Goal: Task Accomplishment & Management: Manage account settings

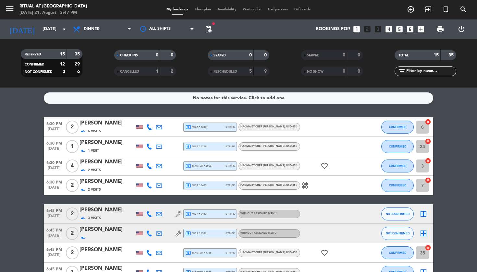
scroll to position [146, 0]
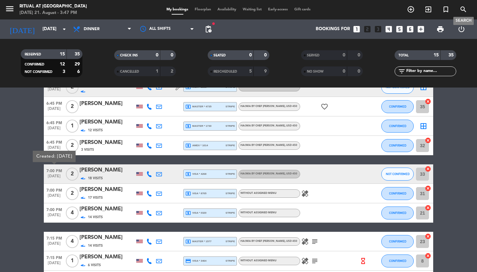
click at [466, 12] on icon "search" at bounding box center [464, 10] width 8 height 8
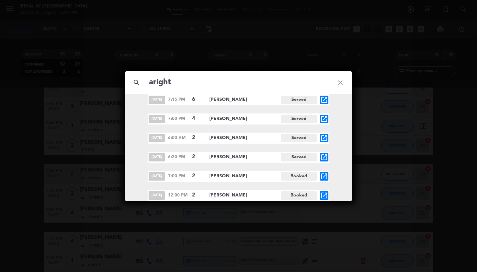
scroll to position [123, 0]
type input "aright"
click at [325, 180] on icon "open_in_new" at bounding box center [324, 177] width 8 height 8
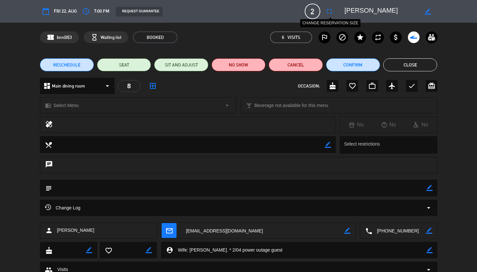
click at [329, 13] on icon "fullscreen" at bounding box center [330, 11] width 8 height 8
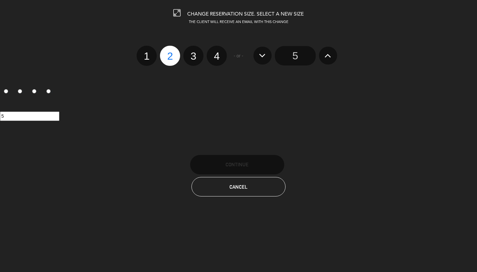
click at [146, 56] on label "1" at bounding box center [147, 56] width 20 height 20
click at [146, 53] on input "1" at bounding box center [146, 50] width 4 height 4
radio input "true"
radio input "false"
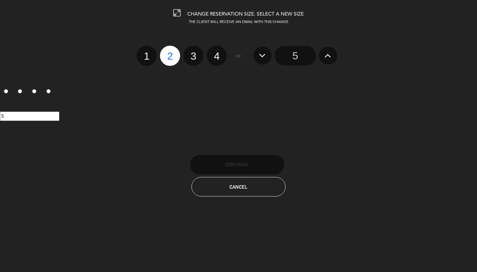
radio input "false"
radio input "true"
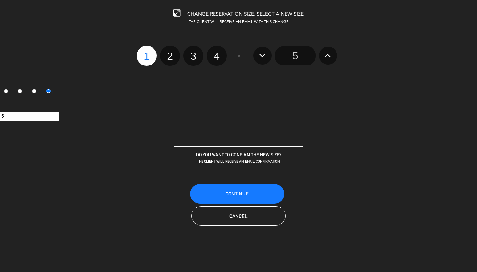
click at [237, 191] on span "Continue" at bounding box center [237, 194] width 23 height 6
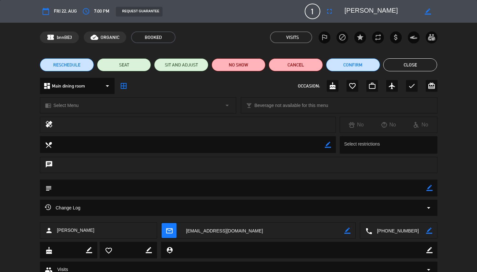
click at [412, 63] on button "Close" at bounding box center [410, 64] width 54 height 13
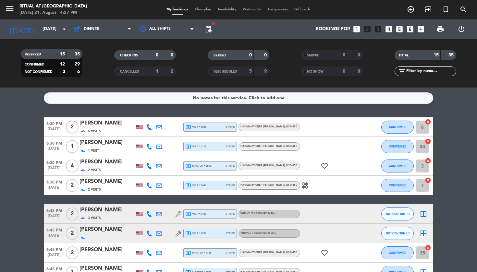
scroll to position [0, 0]
click at [201, 9] on span "Floorplan" at bounding box center [203, 10] width 23 height 4
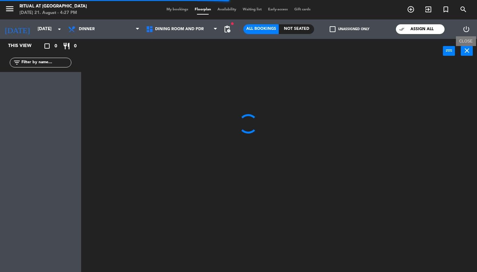
click at [471, 52] on icon "close" at bounding box center [467, 51] width 8 height 8
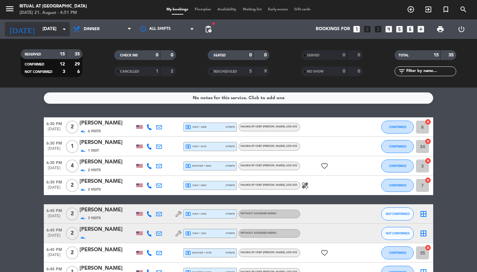
click at [49, 32] on input "[DATE]" at bounding box center [68, 29] width 58 height 12
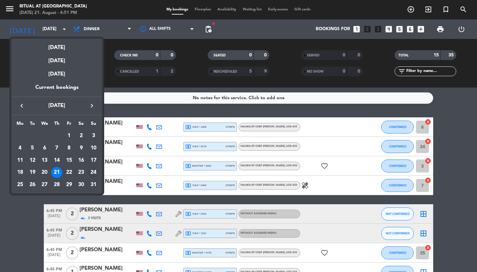
click at [93, 169] on div "24" at bounding box center [93, 172] width 11 height 11
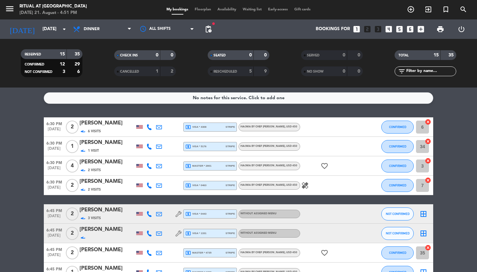
type input "[DATE]"
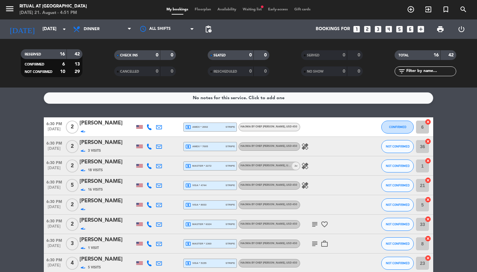
click at [209, 11] on span "Floorplan" at bounding box center [203, 10] width 23 height 4
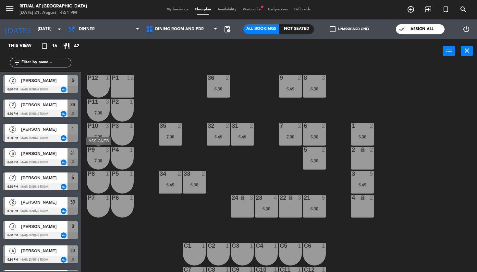
click at [101, 159] on div "7:00" at bounding box center [98, 161] width 23 height 5
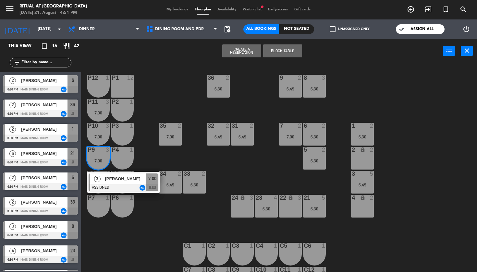
click at [180, 100] on div "36 2 6:30 9 2 6:45 8 3 6:30 P12 1 P1 12 P11 3 7:00 P2 1 35 2 7:00 32 2 6:45 31 …" at bounding box center [281, 168] width 391 height 209
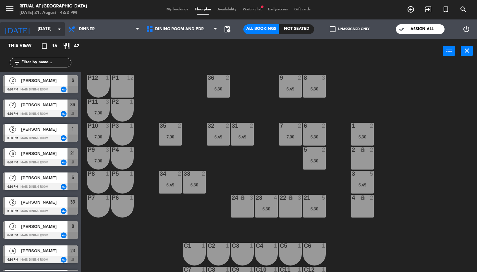
click at [63, 28] on input "[DATE]" at bounding box center [63, 29] width 58 height 12
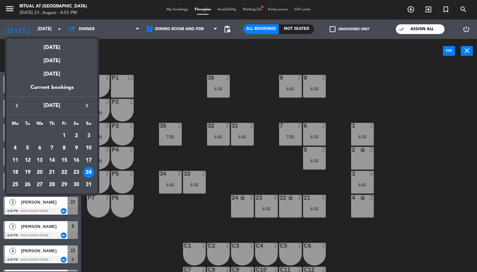
click at [76, 174] on div "23" at bounding box center [76, 172] width 11 height 11
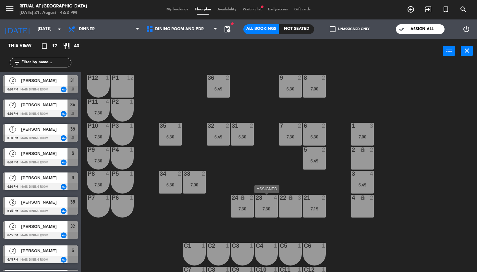
click at [273, 207] on div "7:30" at bounding box center [266, 209] width 23 height 5
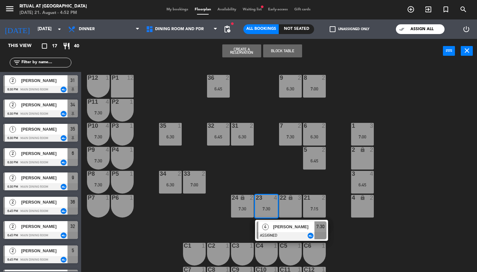
click at [287, 173] on div "36 2 6:45 9 2 6:30 8 2 7:00 P12 1 P1 12 P11 4 7:30 P2 1 35 1 6:30 32 2 6:45 31 …" at bounding box center [281, 168] width 391 height 209
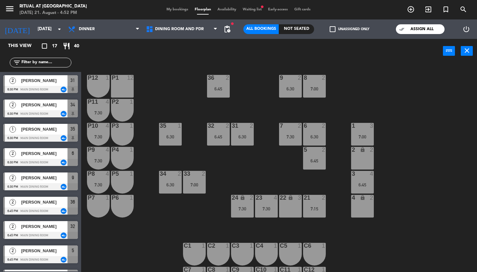
click at [371, 177] on div "4" at bounding box center [372, 174] width 4 height 6
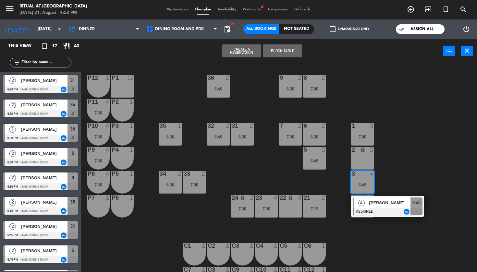
click at [432, 154] on div "36 2 6:45 9 2 6:30 8 2 7:00 P12 1 P1 12 P11 4 7:30 P2 1 35 1 6:30 32 2 6:45 31 …" at bounding box center [281, 168] width 391 height 209
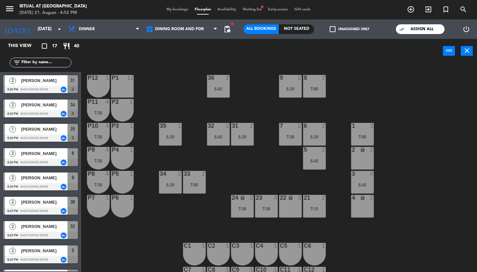
click at [355, 129] on div "1" at bounding box center [351, 126] width 11 height 6
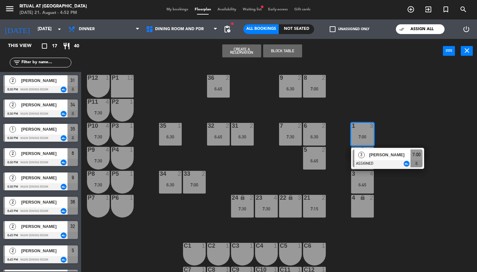
drag, startPoint x: 425, startPoint y: 115, endPoint x: 349, endPoint y: 119, distance: 76.7
click at [425, 115] on div "36 2 6:45 9 2 6:30 8 2 7:00 P12 1 P1 12 P11 4 7:30 P2 1 35 1 6:30 32 2 6:45 31 …" at bounding box center [281, 168] width 391 height 209
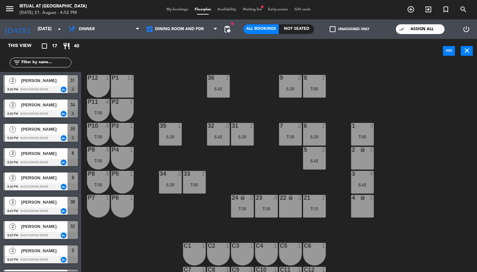
click at [93, 129] on div at bounding box center [98, 126] width 11 height 6
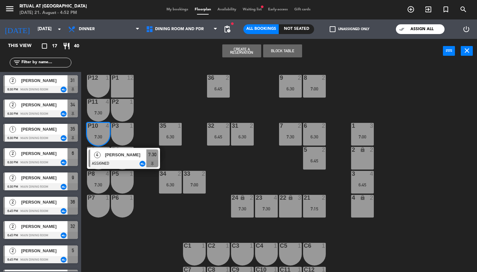
click at [163, 101] on div "36 2 6:45 9 2 6:30 8 2 7:00 P12 1 P1 12 P11 4 7:30 P2 1 35 1 6:30 32 2 6:45 31 …" at bounding box center [281, 168] width 391 height 209
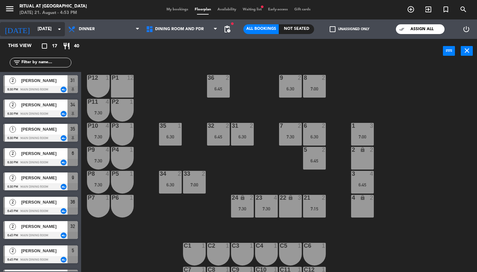
click at [48, 31] on input "[DATE]" at bounding box center [63, 29] width 58 height 12
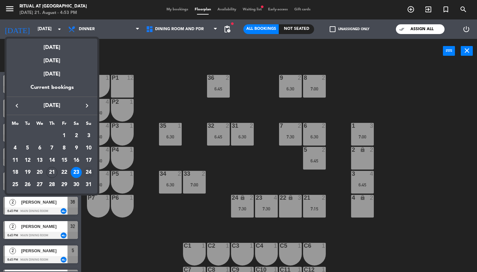
click at [90, 173] on div "24" at bounding box center [88, 172] width 11 height 11
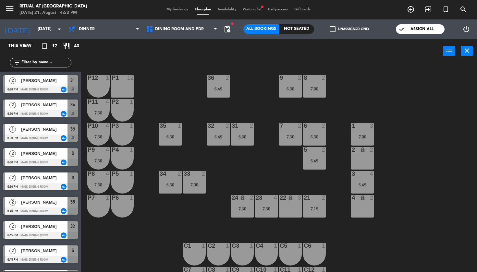
type input "[DATE]"
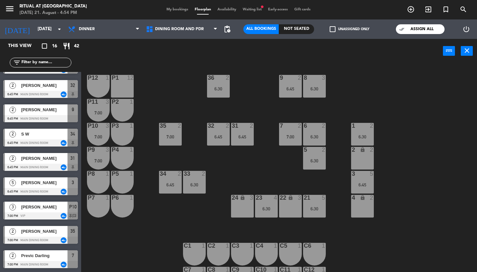
scroll to position [190, 0]
click at [253, 11] on span "Waiting list fiber_manual_record" at bounding box center [252, 10] width 25 height 4
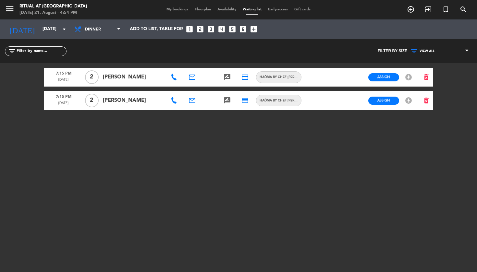
click at [179, 11] on span "My bookings" at bounding box center [177, 10] width 28 height 4
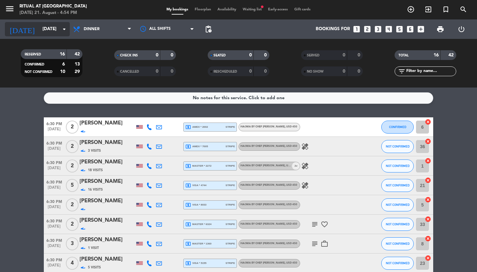
click at [39, 30] on input "[DATE]" at bounding box center [68, 29] width 58 height 12
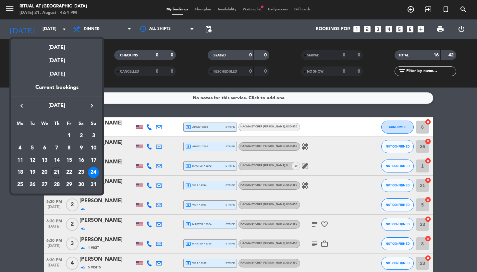
click at [135, 113] on div at bounding box center [238, 136] width 477 height 272
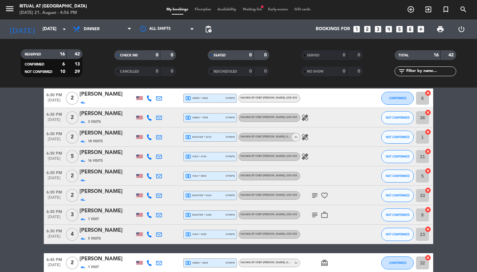
scroll to position [29, 0]
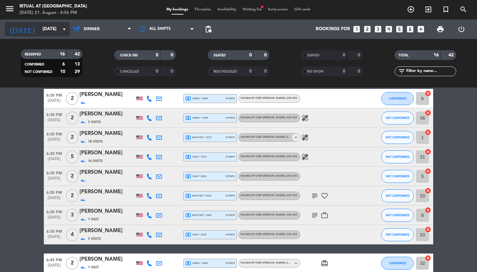
click at [39, 28] on input "[DATE]" at bounding box center [68, 29] width 58 height 12
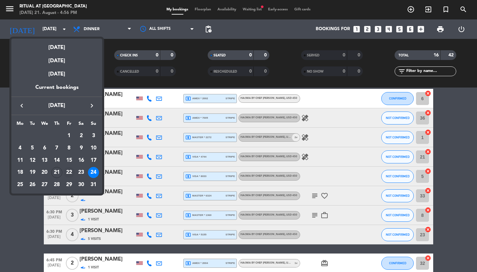
click at [69, 176] on div "22" at bounding box center [69, 172] width 11 height 11
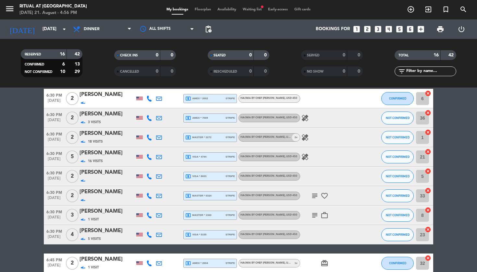
type input "[DATE]"
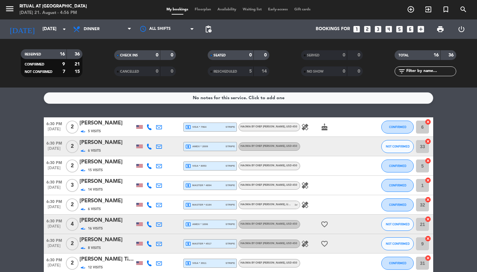
scroll to position [0, 0]
click at [204, 11] on span "Floorplan" at bounding box center [203, 10] width 23 height 4
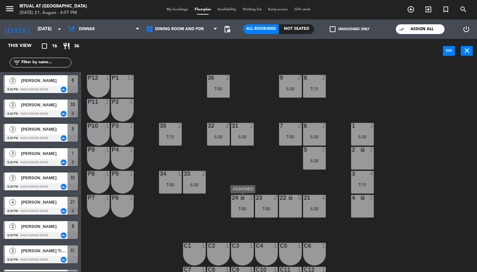
click at [244, 212] on div "24 lock 2 7:00" at bounding box center [242, 206] width 23 height 23
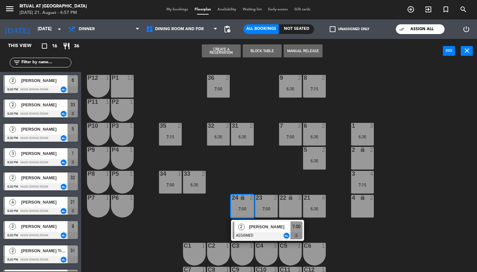
drag, startPoint x: 257, startPoint y: 175, endPoint x: 257, endPoint y: 197, distance: 22.1
click at [257, 175] on div "36 2 7:00 9 2 6:30 8 2 7:15 P12 1 P1 12 P11 1 P2 1 35 2 7:15 32 2 6:30 31 2 6:3…" at bounding box center [281, 168] width 391 height 209
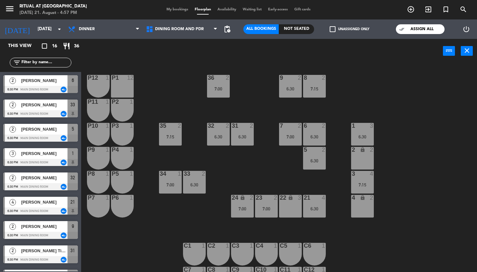
click at [267, 213] on div "23 2 7:00" at bounding box center [266, 206] width 23 height 23
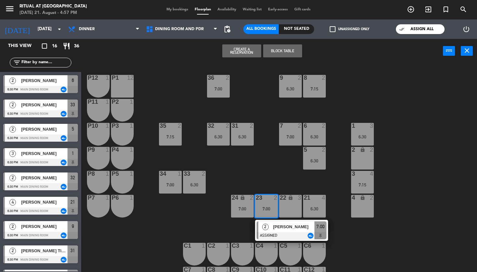
click at [268, 165] on div "36 2 7:00 9 2 6:30 8 2 7:15 P12 1 P1 12 P11 1 P2 1 35 2 7:15 32 2 6:30 31 2 6:3…" at bounding box center [281, 168] width 391 height 209
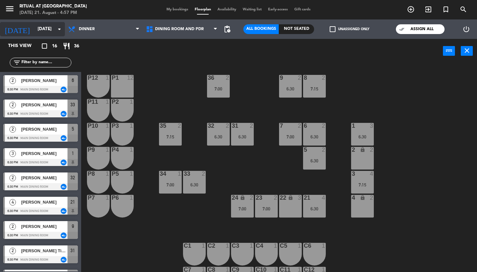
click at [52, 27] on input "[DATE]" at bounding box center [63, 29] width 58 height 12
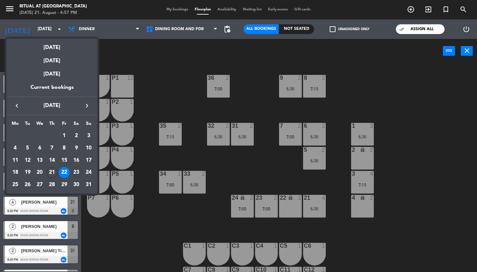
click at [78, 173] on div "23" at bounding box center [76, 172] width 11 height 11
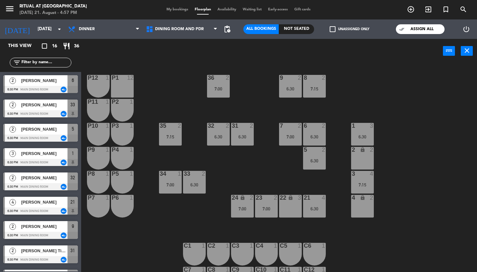
type input "[DATE]"
click at [464, 52] on icon "close" at bounding box center [467, 51] width 8 height 8
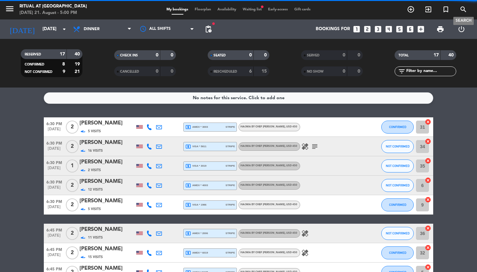
click at [463, 8] on icon "search" at bounding box center [464, 10] width 8 height 8
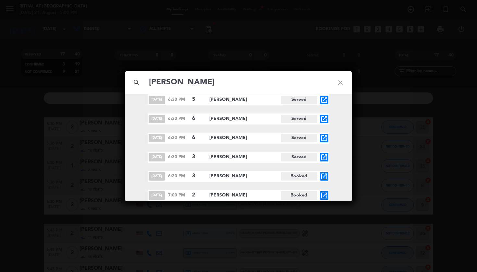
scroll to position [218, 0]
type input "[PERSON_NAME]"
click at [325, 194] on icon "open_in_new" at bounding box center [324, 196] width 8 height 8
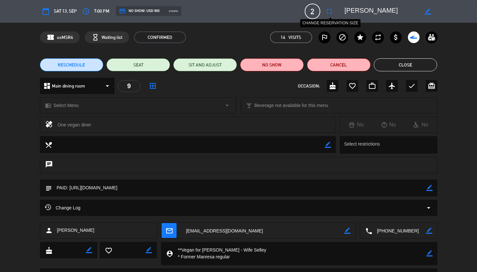
click at [328, 12] on icon "fullscreen" at bounding box center [330, 11] width 8 height 8
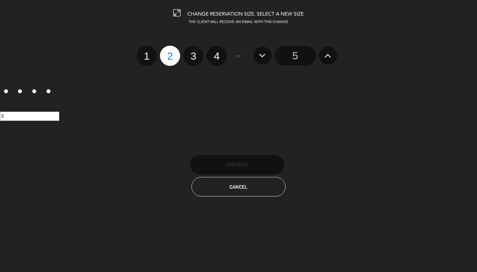
click at [193, 58] on label "3" at bounding box center [193, 56] width 20 height 20
click at [193, 53] on input "3" at bounding box center [193, 50] width 4 height 4
radio input "true"
radio input "false"
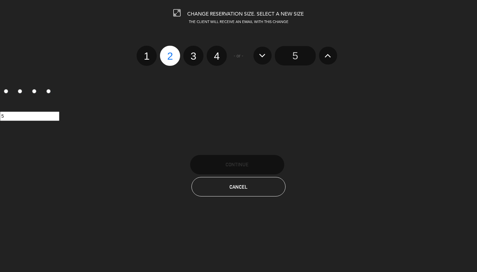
radio input "false"
radio input "true"
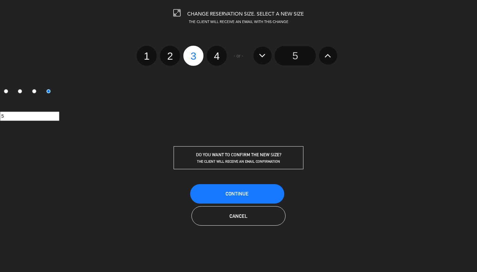
click at [259, 196] on button "Continue" at bounding box center [237, 193] width 94 height 19
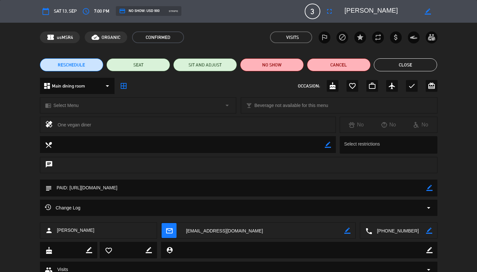
click at [217, 230] on textarea at bounding box center [262, 231] width 163 height 16
click at [406, 67] on button "Close" at bounding box center [406, 64] width 64 height 13
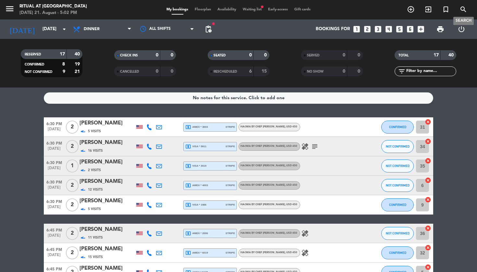
click at [463, 11] on icon "search" at bounding box center [464, 10] width 8 height 8
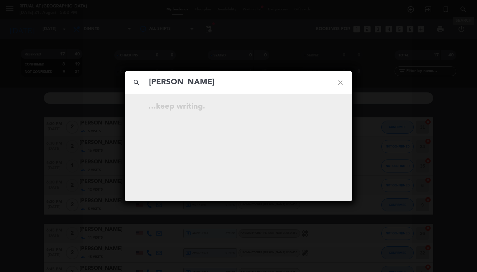
type input "[PERSON_NAME]"
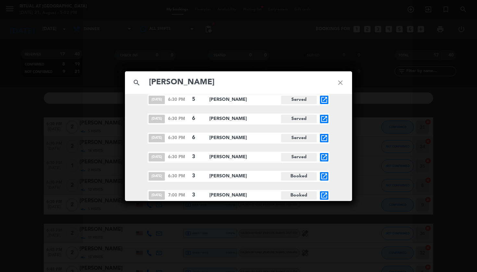
click at [325, 195] on icon "open_in_new" at bounding box center [324, 196] width 8 height 8
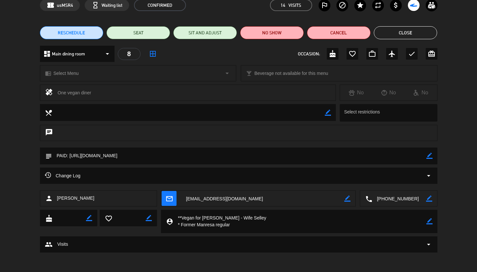
scroll to position [32, 0]
click at [432, 156] on icon "border_color" at bounding box center [430, 156] width 6 height 6
click at [269, 159] on textarea at bounding box center [239, 156] width 375 height 17
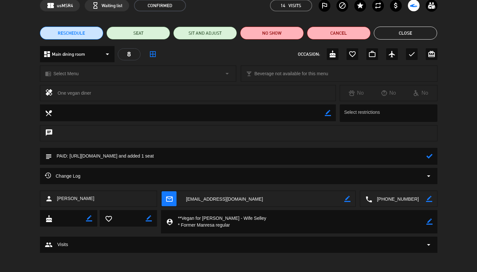
drag, startPoint x: 201, startPoint y: 156, endPoint x: 307, endPoint y: 160, distance: 105.9
click at [307, 160] on textarea at bounding box center [239, 156] width 375 height 17
paste textarea "and added 1 seat"
click at [430, 157] on icon at bounding box center [430, 156] width 6 height 6
type textarea "PAID and added 1 seat: [URL][DOMAIN_NAME]"
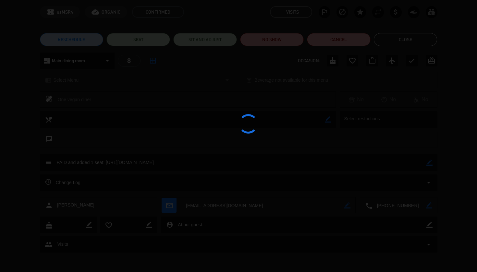
scroll to position [25, 0]
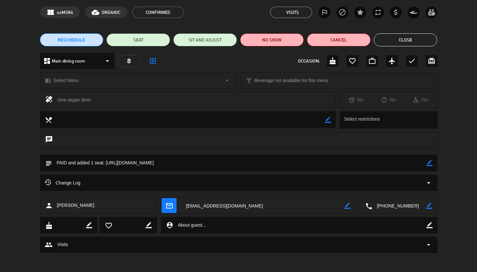
click at [418, 43] on button "Close" at bounding box center [406, 39] width 64 height 13
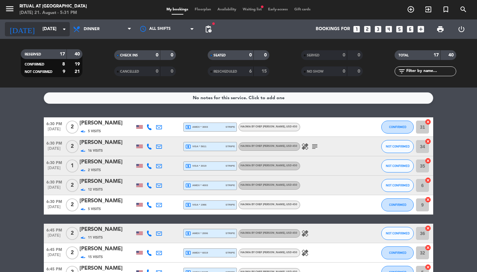
click at [64, 29] on icon "arrow_drop_down" at bounding box center [64, 29] width 8 height 8
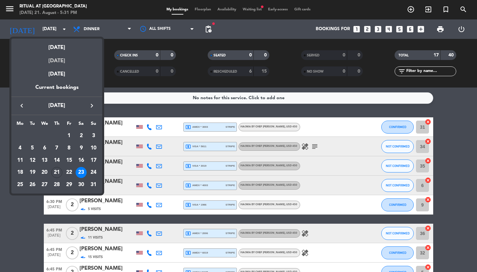
click at [58, 62] on div "[DATE]" at bounding box center [56, 58] width 91 height 13
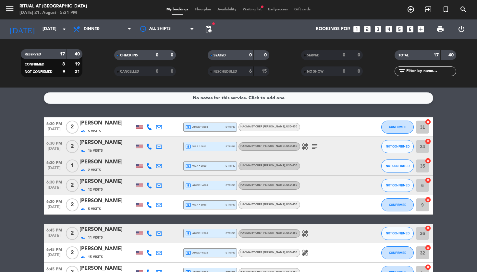
type input "[DATE]"
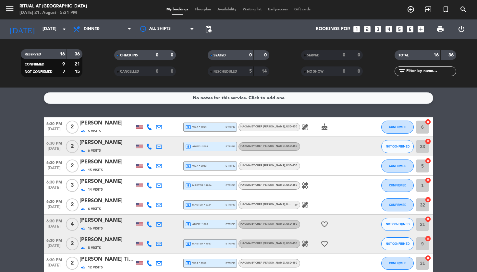
click at [203, 11] on span "Floorplan" at bounding box center [203, 10] width 23 height 4
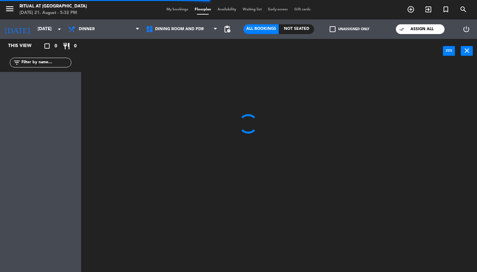
click at [350, 30] on label "check_box_outline_blank Unassigned only" at bounding box center [350, 29] width 40 height 6
click at [350, 29] on input "check_box_outline_blank Unassigned only" at bounding box center [350, 29] width 0 height 0
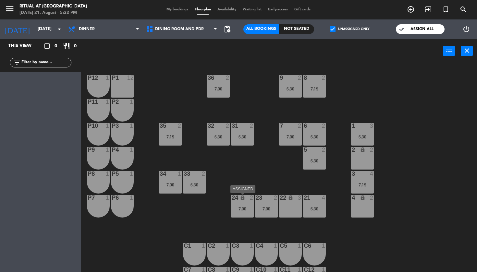
click at [248, 214] on div "24 lock 2 7:00" at bounding box center [242, 206] width 23 height 23
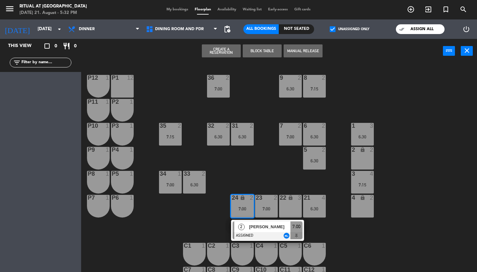
drag, startPoint x: 266, startPoint y: 128, endPoint x: 266, endPoint y: 200, distance: 71.4
click at [266, 129] on div "36 2 7:00 9 2 6:30 8 2 7:15 P12 1 P1 12 P11 1 P2 1 35 2 7:15 32 2 6:30 31 2 6:3…" at bounding box center [281, 168] width 391 height 209
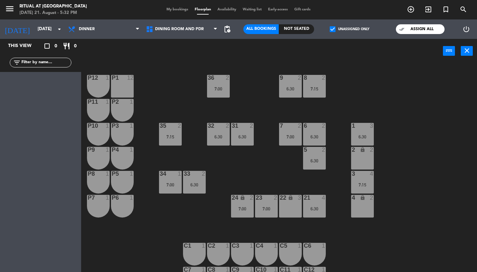
scroll to position [1, 0]
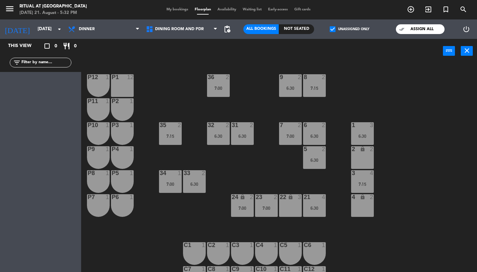
click at [313, 209] on div "6:30" at bounding box center [314, 208] width 23 height 5
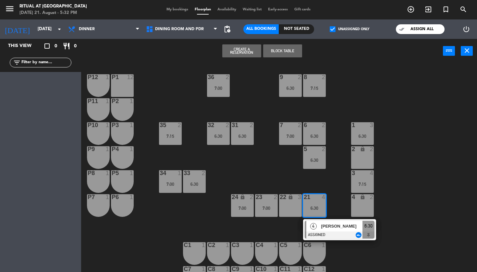
click at [360, 182] on div "7:15" at bounding box center [362, 184] width 23 height 5
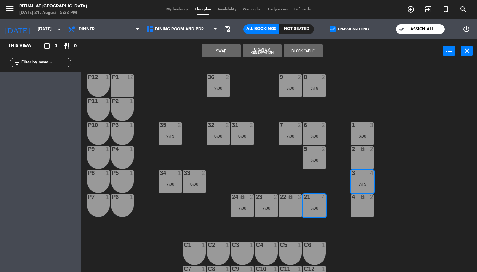
click at [225, 52] on button "Swap" at bounding box center [221, 50] width 39 height 13
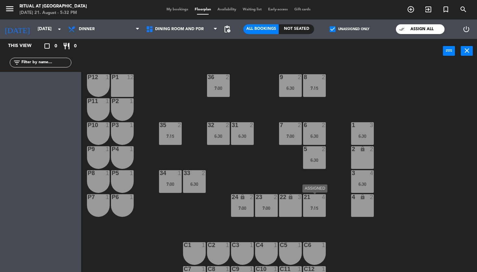
drag, startPoint x: 311, startPoint y: 207, endPoint x: 292, endPoint y: 211, distance: 18.5
click at [310, 207] on div "7:15" at bounding box center [314, 208] width 23 height 5
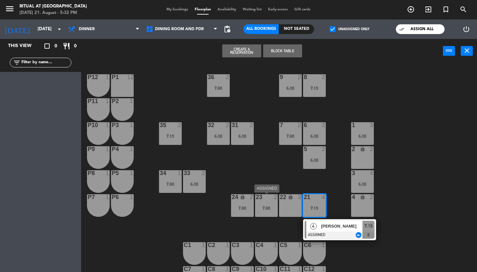
click at [265, 214] on div "23 2 7:00" at bounding box center [266, 205] width 23 height 23
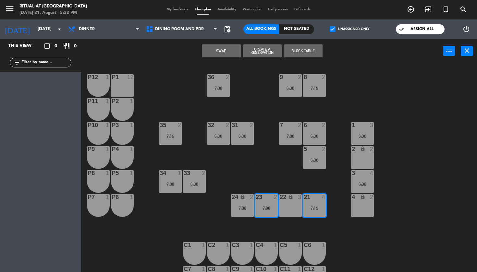
click at [226, 51] on button "Swap" at bounding box center [221, 50] width 39 height 13
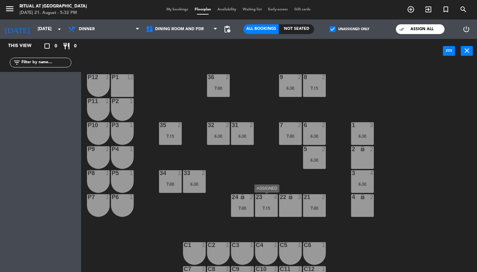
click at [265, 208] on div "7:15" at bounding box center [266, 208] width 23 height 5
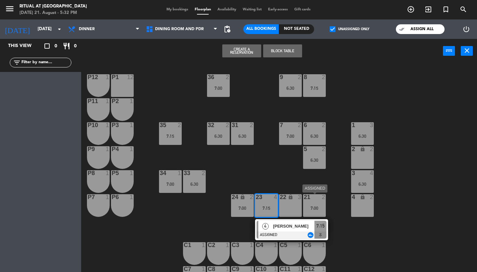
click at [319, 210] on div "7:00" at bounding box center [314, 208] width 23 height 5
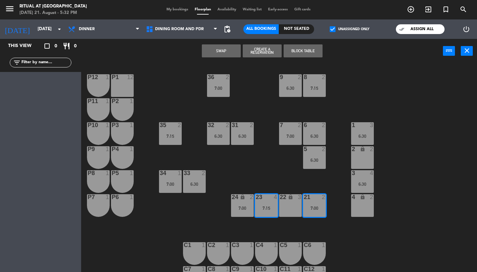
drag, startPoint x: 268, startPoint y: 173, endPoint x: 243, endPoint y: 200, distance: 36.5
click at [268, 173] on div "36 2 7:00 9 2 6:30 8 2 7:15 P12 1 P1 12 P11 1 P2 1 35 2 7:15 32 2 6:30 31 2 6:3…" at bounding box center [281, 168] width 391 height 209
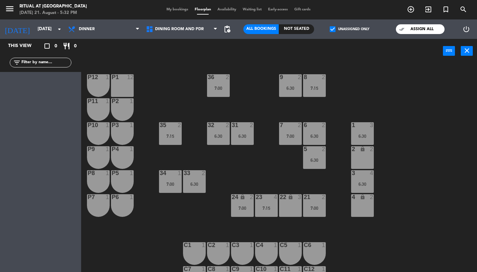
drag, startPoint x: 238, startPoint y: 210, endPoint x: 271, endPoint y: 209, distance: 32.5
click at [238, 210] on div "7:00" at bounding box center [242, 208] width 23 height 5
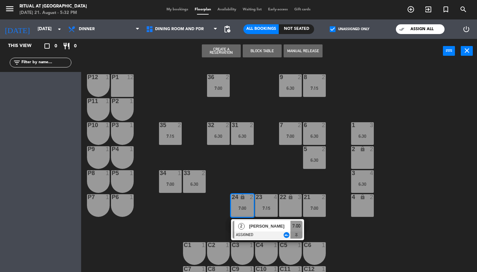
drag, startPoint x: 289, startPoint y: 206, endPoint x: 239, endPoint y: 126, distance: 95.1
click at [281, 205] on div "22 lock 3" at bounding box center [290, 205] width 23 height 23
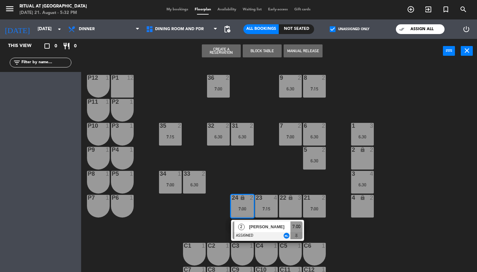
click at [290, 204] on div "22 lock 3" at bounding box center [290, 206] width 23 height 23
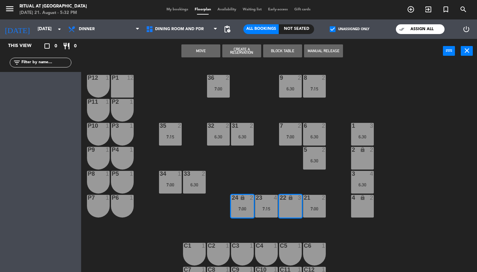
click at [207, 52] on button "Move" at bounding box center [200, 50] width 39 height 13
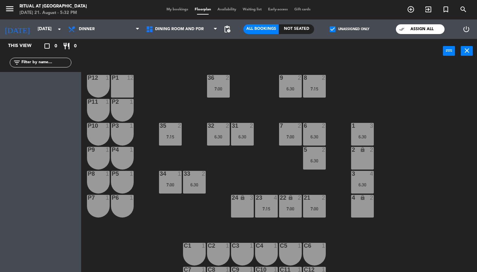
click at [258, 177] on div "36 2 7:00 9 2 6:30 8 2 7:15 P12 1 P1 12 P11 1 P2 1 35 2 7:15 32 2 6:30 31 2 6:3…" at bounding box center [281, 168] width 391 height 209
click at [175, 138] on div "7:15" at bounding box center [170, 137] width 23 height 5
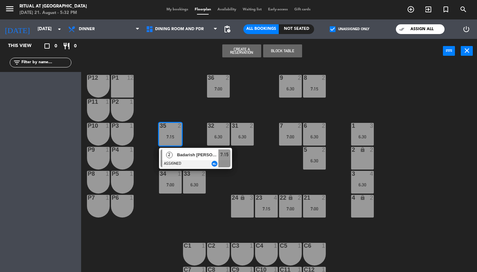
drag, startPoint x: 190, startPoint y: 120, endPoint x: 201, endPoint y: 151, distance: 33.0
click at [189, 120] on div "36 2 7:00 9 2 6:30 8 2 7:15 P12 1 P1 12 P11 1 P2 1 35 2 7:15 2 Badarish Colathu…" at bounding box center [281, 168] width 391 height 209
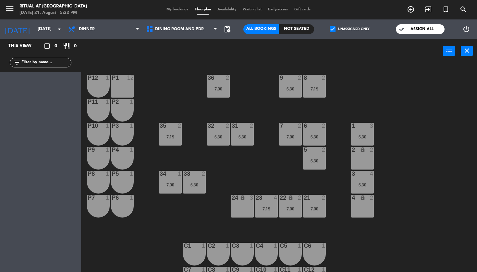
click at [198, 184] on div "6:30" at bounding box center [194, 185] width 23 height 5
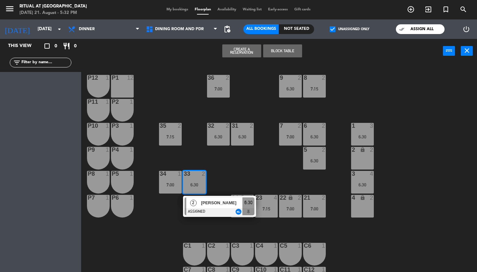
click at [185, 166] on div "36 2 7:00 9 2 6:30 8 2 7:15 P12 1 P1 12 P11 1 P2 1 35 2 7:15 32 2 6:30 31 2 6:3…" at bounding box center [281, 168] width 391 height 209
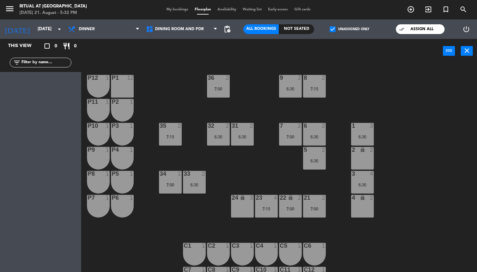
click at [170, 181] on div "34 1 7:00" at bounding box center [170, 182] width 23 height 23
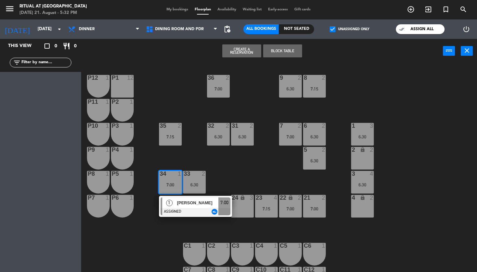
click at [179, 158] on div "36 2 7:00 9 2 6:30 8 2 7:15 P12 1 P1 12 P11 1 P2 1 35 2 7:15 32 2 6:30 31 2 6:3…" at bounding box center [281, 168] width 391 height 209
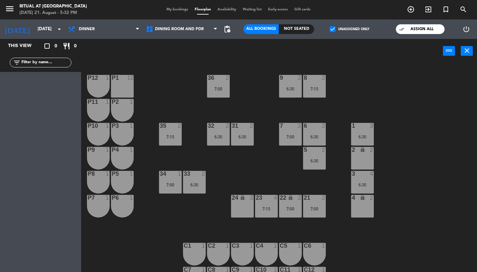
click at [169, 133] on div "35 2 7:15" at bounding box center [170, 134] width 23 height 23
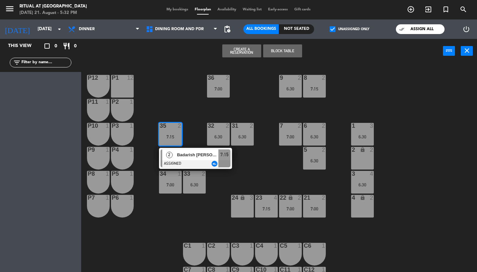
click at [169, 180] on div "34 1 7:00" at bounding box center [170, 182] width 23 height 23
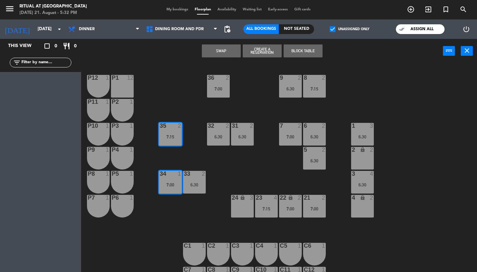
click at [224, 49] on button "Swap" at bounding box center [221, 50] width 39 height 13
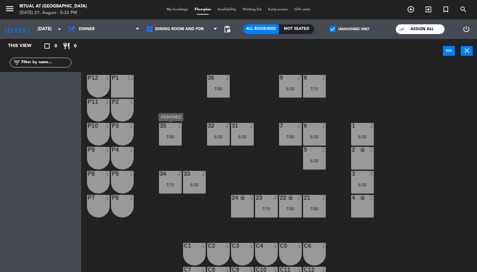
click at [177, 138] on div "7:00" at bounding box center [170, 137] width 23 height 5
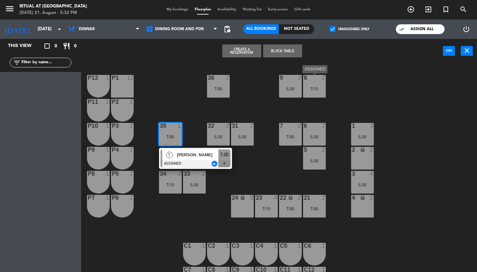
click at [322, 91] on div "7:15" at bounding box center [314, 89] width 23 height 5
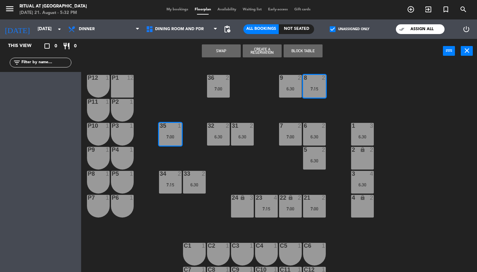
click at [228, 52] on button "Swap" at bounding box center [221, 50] width 39 height 13
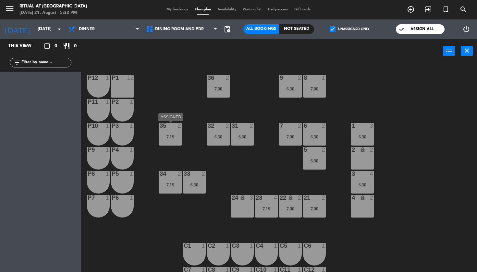
click at [176, 133] on div "35 2 7:15" at bounding box center [170, 134] width 23 height 23
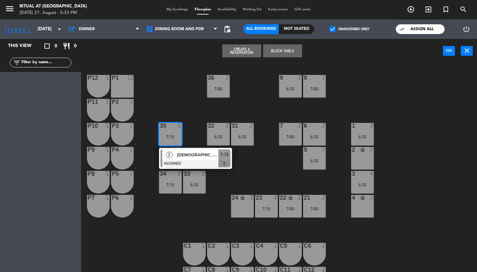
click at [227, 109] on div "36 2 7:00 9 2 6:30 8 1 7:00 P12 1 P1 12 P11 1 P2 1 35 2 7:15 2 [PERSON_NAME] AS…" at bounding box center [281, 168] width 391 height 209
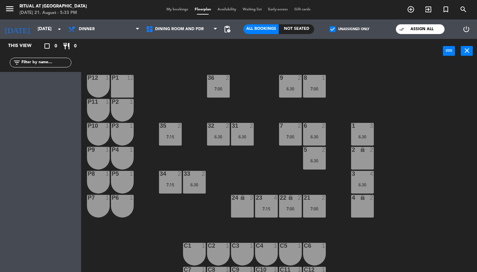
click at [200, 182] on div "6:30" at bounding box center [194, 184] width 23 height 5
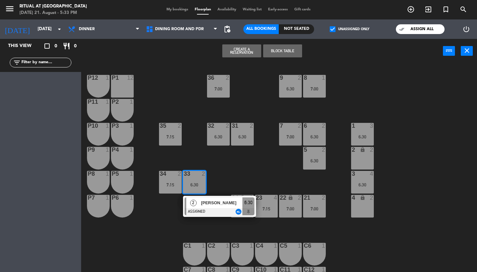
click at [231, 178] on div "36 2 7:00 9 2 6:30 8 1 7:00 P12 1 P1 12 P11 1 P2 1 35 2 7:15 32 2 6:30 31 2 6:3…" at bounding box center [281, 168] width 391 height 209
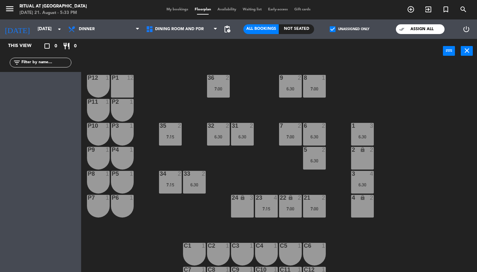
click at [220, 141] on div "32 2 6:30" at bounding box center [218, 134] width 23 height 23
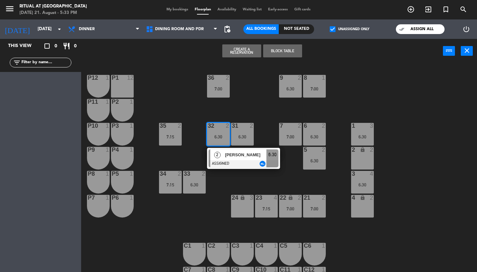
drag, startPoint x: 261, startPoint y: 126, endPoint x: 255, endPoint y: 129, distance: 7.3
click at [261, 126] on div "36 2 7:00 9 2 6:30 8 1 7:00 P12 1 P1 12 P11 1 P2 1 35 2 7:15 32 2 6:30 2 [PERSO…" at bounding box center [281, 168] width 391 height 209
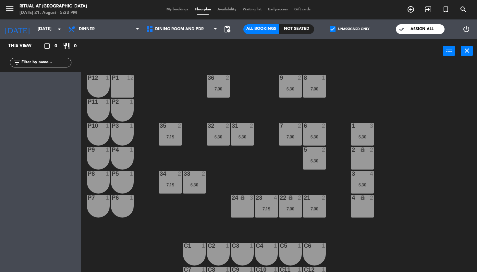
click at [245, 135] on div "6:30" at bounding box center [242, 137] width 23 height 5
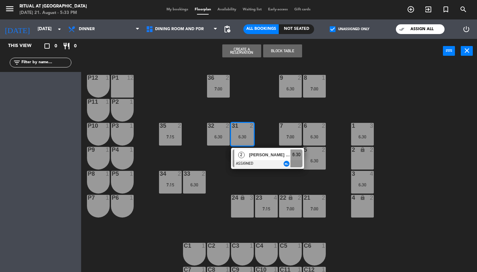
click at [260, 114] on div "36 2 7:00 9 2 6:30 8 1 7:00 P12 1 P1 12 P11 1 P2 1 35 2 7:15 32 2 6:30 31 2 6:3…" at bounding box center [281, 168] width 391 height 209
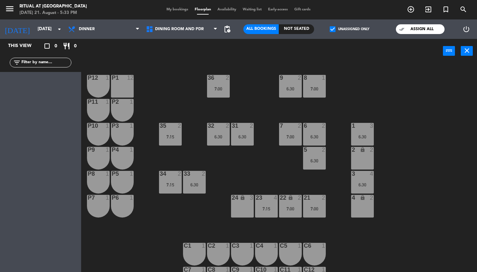
click at [293, 135] on div "7:00" at bounding box center [290, 137] width 23 height 5
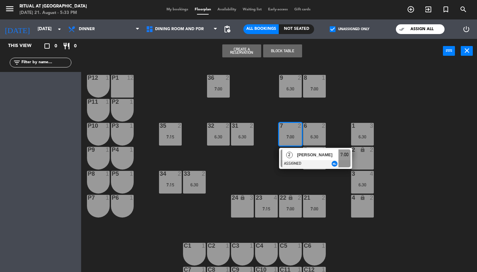
click at [335, 117] on div "36 2 7:00 9 2 6:30 8 1 7:00 P12 1 P1 12 P11 1 P2 1 35 2 7:15 32 2 6:30 31 2 6:3…" at bounding box center [281, 168] width 391 height 209
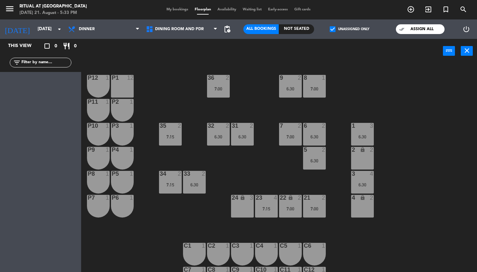
click at [319, 143] on div "6 2 6:30" at bounding box center [314, 134] width 23 height 23
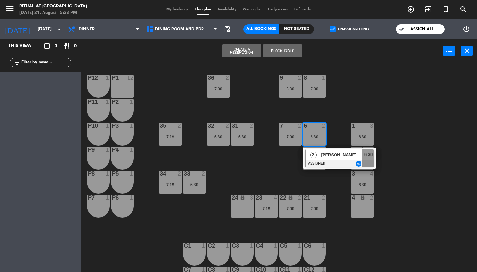
click at [334, 135] on div "36 2 7:00 9 2 6:30 8 1 7:00 P12 1 P1 12 P11 1 P2 1 35 2 7:15 32 2 6:30 31 2 6:3…" at bounding box center [281, 168] width 391 height 209
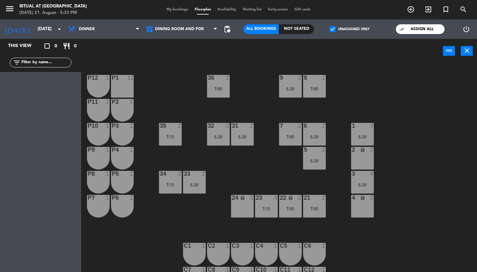
click at [316, 157] on div "5 2 6:30" at bounding box center [314, 158] width 23 height 23
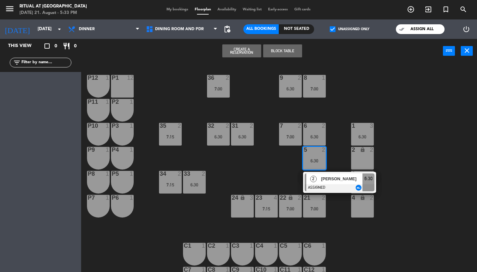
click at [335, 143] on div "36 2 7:00 9 2 6:30 8 1 7:00 P12 1 P1 12 P11 1 P2 1 35 2 7:15 32 2 6:30 31 2 6:3…" at bounding box center [281, 168] width 391 height 209
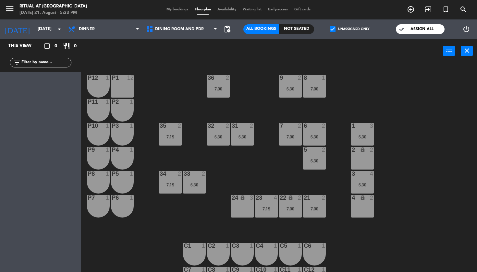
click at [357, 131] on div "1 3 6:30" at bounding box center [362, 134] width 23 height 23
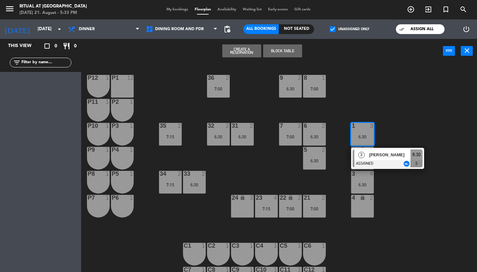
drag, startPoint x: 371, startPoint y: 107, endPoint x: 354, endPoint y: 104, distance: 17.5
click at [371, 107] on div "36 2 7:00 9 2 6:30 8 1 7:00 P12 1 P1 12 P11 1 P2 1 35 2 7:15 32 2 6:30 31 2 6:3…" at bounding box center [281, 168] width 391 height 209
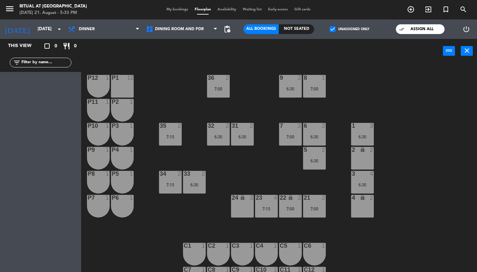
click at [313, 77] on div at bounding box center [314, 78] width 11 height 6
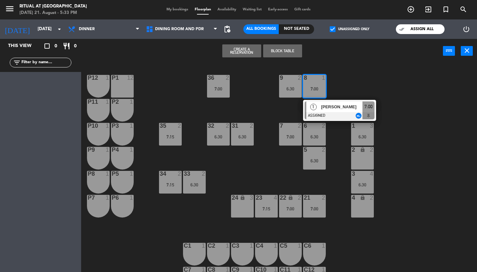
drag, startPoint x: 325, startPoint y: 62, endPoint x: 305, endPoint y: 75, distance: 24.2
click at [325, 62] on div "Create a Reservation Block Table power_input close" at bounding box center [262, 51] width 362 height 25
click at [281, 90] on div "6:30" at bounding box center [290, 89] width 23 height 5
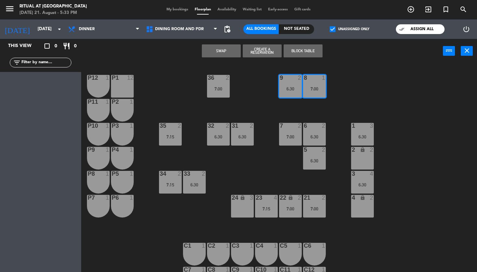
click at [266, 91] on div "36 2 7:00 9 2 6:30 8 1 7:00 P12 1 P1 12 P11 1 P2 1 35 2 7:15 32 2 6:30 31 2 6:3…" at bounding box center [281, 168] width 391 height 209
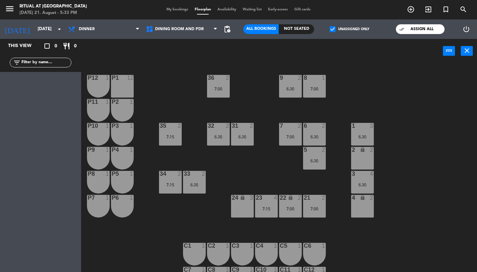
click at [298, 82] on div "9 2 6:30" at bounding box center [290, 86] width 23 height 23
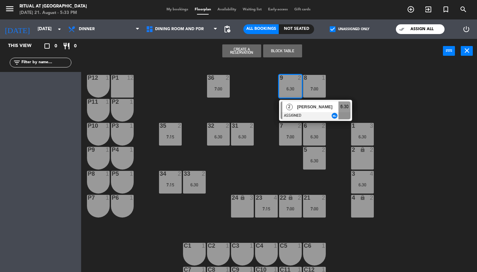
click at [264, 84] on div "36 2 7:00 9 2 6:30 2 [PERSON_NAME] ASSIGNED 6:30 8 1 7:00 P12 1 P1 12 P11 1 P2 …" at bounding box center [281, 168] width 391 height 209
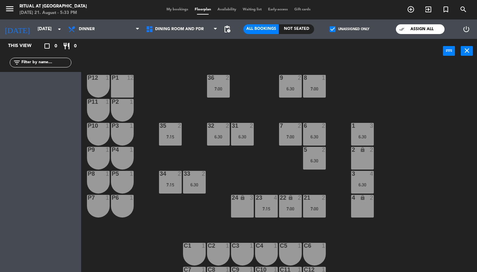
click at [226, 89] on div "7:00" at bounding box center [218, 89] width 23 height 5
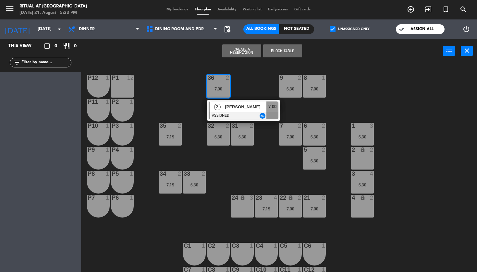
click at [251, 76] on div "36 2 7:00 2 [PERSON_NAME] ASSIGNED 7:00 9 2 6:30 8 1 7:00 P12 1 P1 12 P11 1 P2 …" at bounding box center [281, 168] width 391 height 209
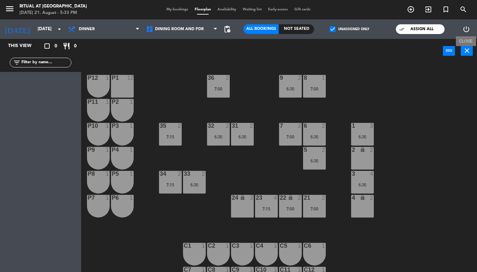
click at [467, 53] on icon "close" at bounding box center [467, 51] width 8 height 8
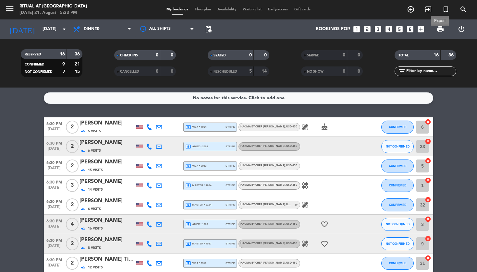
click at [443, 31] on span "print" at bounding box center [441, 29] width 8 height 8
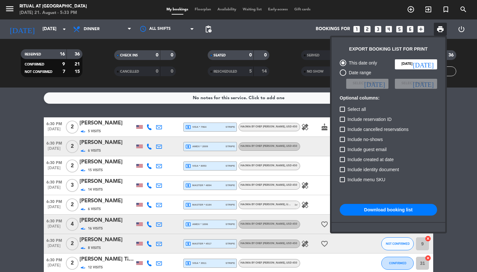
click at [366, 207] on button "Download booking list" at bounding box center [388, 210] width 97 height 12
click at [24, 115] on div at bounding box center [238, 136] width 477 height 272
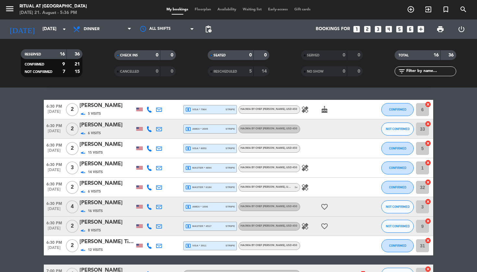
scroll to position [18, 0]
click at [152, 112] on icon at bounding box center [149, 110] width 6 height 6
click at [142, 101] on span "Copy" at bounding box center [145, 98] width 11 height 7
click at [149, 130] on icon at bounding box center [149, 129] width 6 height 6
click at [144, 118] on span "Copy" at bounding box center [145, 118] width 11 height 7
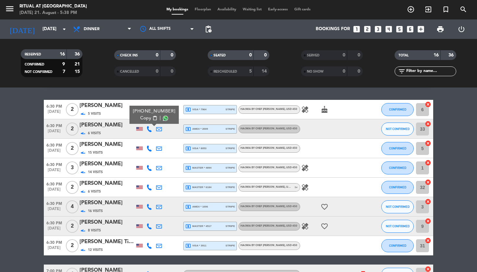
click at [149, 150] on icon at bounding box center [149, 149] width 6 height 6
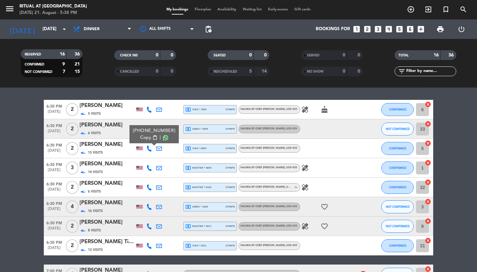
click at [143, 138] on span "Copy" at bounding box center [145, 137] width 11 height 7
click at [147, 205] on icon at bounding box center [149, 207] width 6 height 6
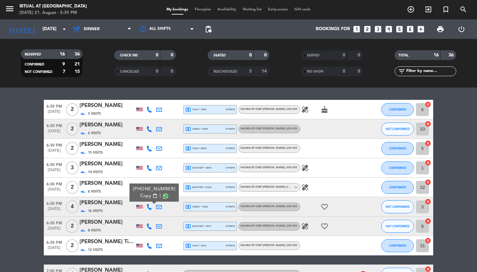
click at [141, 197] on span "Copy" at bounding box center [145, 196] width 11 height 7
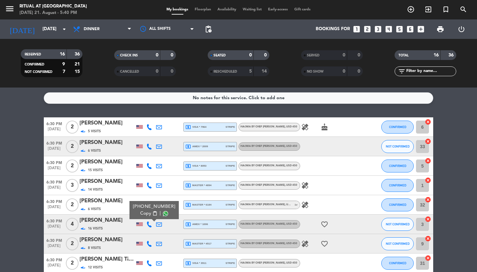
scroll to position [0, 0]
click at [203, 11] on span "Floorplan" at bounding box center [203, 10] width 23 height 4
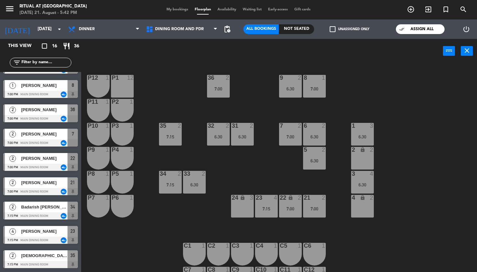
scroll to position [190, 0]
click at [468, 52] on icon "close" at bounding box center [467, 51] width 8 height 8
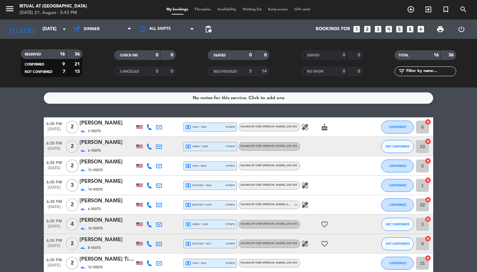
click at [261, 126] on span "HAŌMA by Chef [PERSON_NAME] , USD 450" at bounding box center [269, 127] width 57 height 3
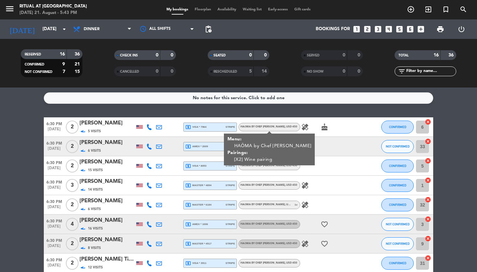
click at [261, 126] on span "HAŌMA by Chef [PERSON_NAME] , USD 450" at bounding box center [269, 127] width 57 height 3
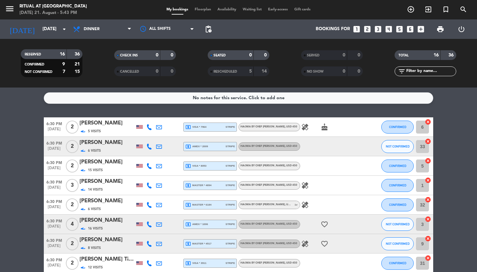
click at [260, 146] on span "HAŌMA by Chef [PERSON_NAME] , USD 450" at bounding box center [269, 146] width 57 height 3
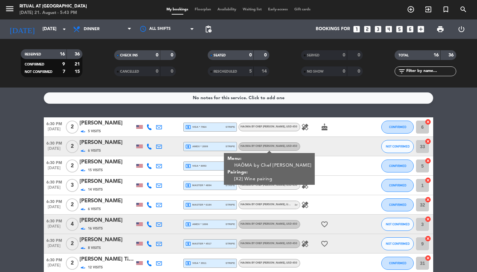
click at [260, 146] on span "HAŌMA by Chef [PERSON_NAME] , USD 450" at bounding box center [269, 146] width 57 height 3
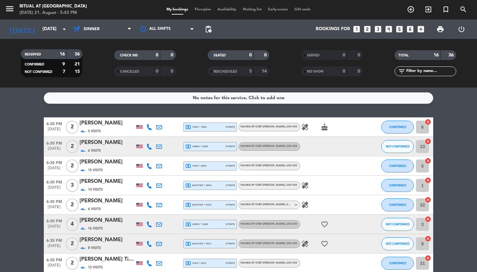
click at [258, 166] on span "HAŌMA by Chef [PERSON_NAME] , USD 450" at bounding box center [269, 166] width 57 height 3
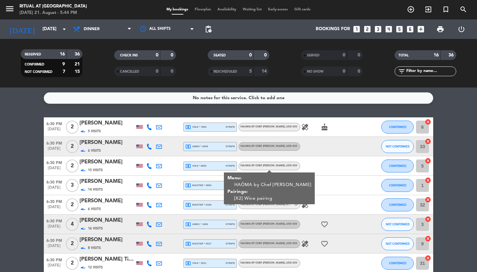
click at [258, 166] on span "HAŌMA by Chef [PERSON_NAME] , USD 450" at bounding box center [269, 166] width 57 height 3
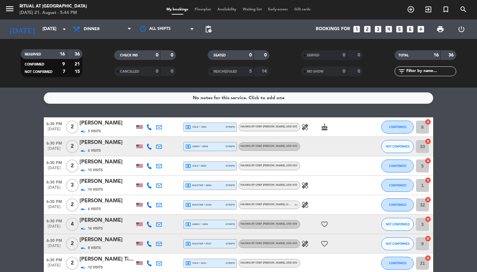
click at [261, 186] on span "HAŌMA by Chef [PERSON_NAME] , USD 450" at bounding box center [269, 185] width 57 height 3
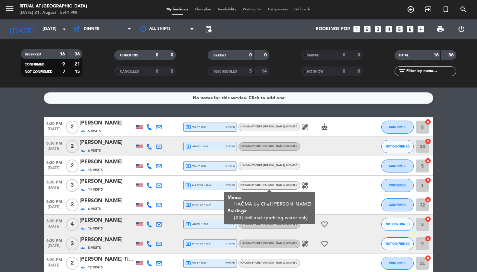
click at [261, 186] on span "HAŌMA by Chef [PERSON_NAME] , USD 450" at bounding box center [269, 185] width 57 height 3
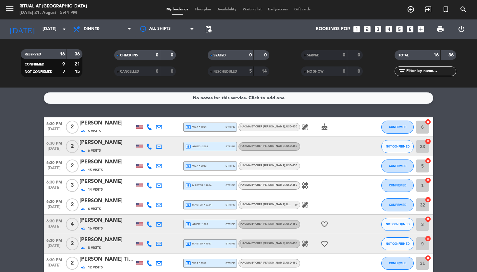
click at [263, 205] on span "HAŌMA by Chef [PERSON_NAME] , USD 450" at bounding box center [269, 205] width 57 height 3
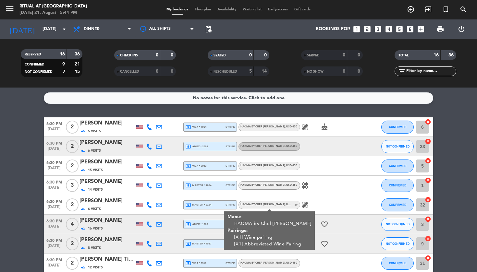
click at [263, 205] on div "HAŌMA by Chef [PERSON_NAME] , USD 450 1 v" at bounding box center [270, 205] width 62 height 8
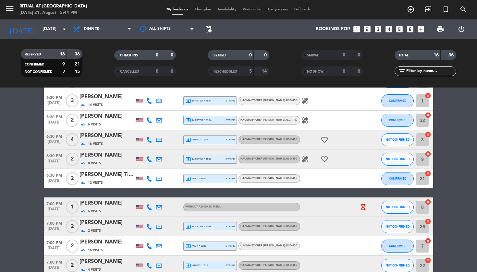
scroll to position [89, 0]
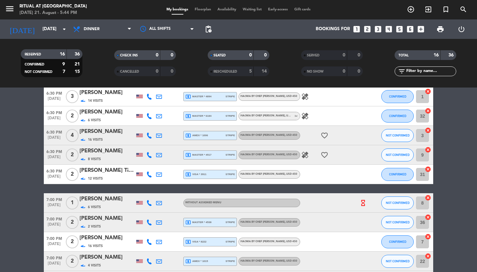
click at [262, 119] on div "HAŌMA by Chef [PERSON_NAME] , USD 450 1 v" at bounding box center [270, 116] width 62 height 8
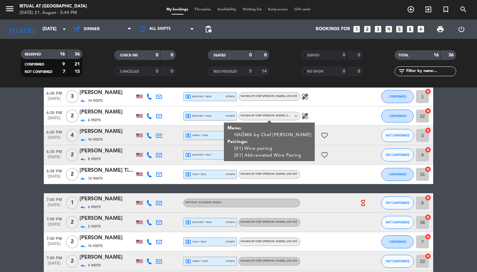
click at [263, 118] on div "HAŌMA by Chef [PERSON_NAME] , USD 450 1 v" at bounding box center [270, 116] width 62 height 8
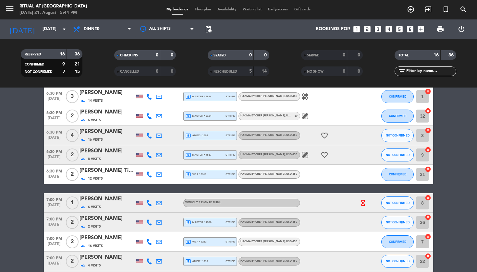
click at [260, 137] on span "HAŌMA by Chef [PERSON_NAME] , USD 450" at bounding box center [269, 135] width 57 height 3
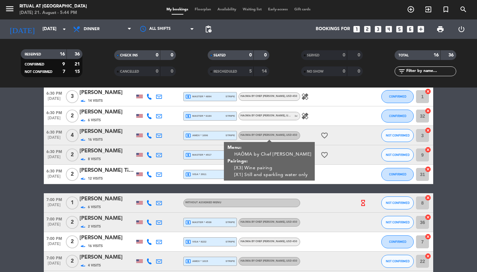
click at [260, 137] on span "HAŌMA by Chef [PERSON_NAME] , USD 450" at bounding box center [269, 135] width 57 height 3
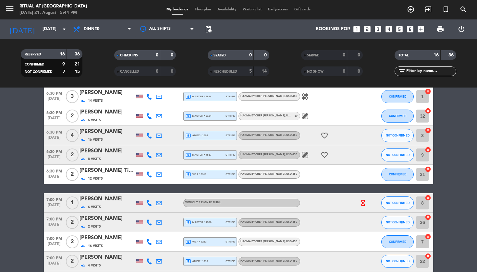
click at [254, 154] on span "HAŌMA by Chef [PERSON_NAME] , USD 450" at bounding box center [269, 155] width 57 height 3
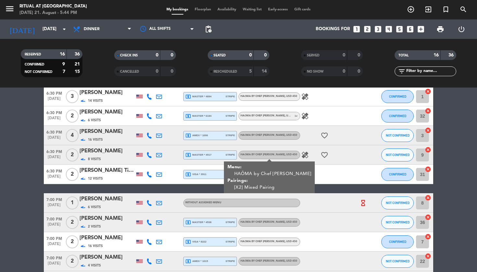
click at [254, 154] on span "HAŌMA by Chef [PERSON_NAME] , USD 450" at bounding box center [269, 155] width 57 height 3
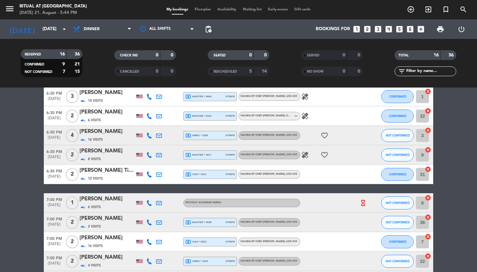
click at [257, 175] on span "HAŌMA by Chef [PERSON_NAME] , USD 450" at bounding box center [269, 174] width 57 height 3
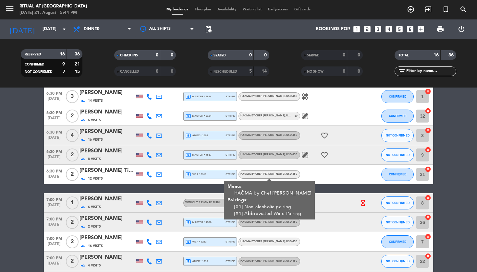
click at [257, 175] on span "HAŌMA by Chef [PERSON_NAME] , USD 450" at bounding box center [269, 174] width 57 height 3
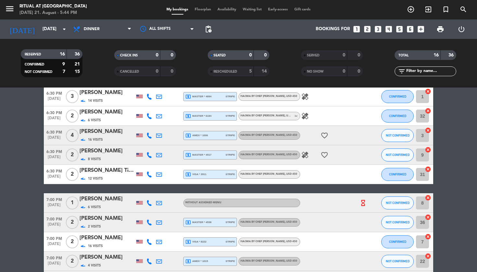
click at [257, 175] on span "HAŌMA by Chef [PERSON_NAME] , USD 450" at bounding box center [269, 174] width 57 height 3
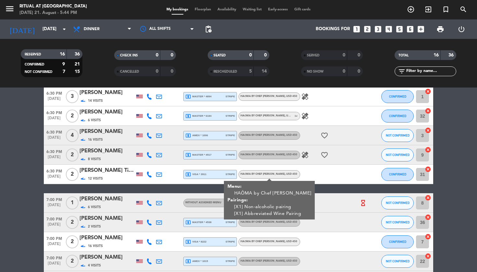
click at [257, 175] on span "HAŌMA by Chef [PERSON_NAME] , USD 450" at bounding box center [269, 174] width 57 height 3
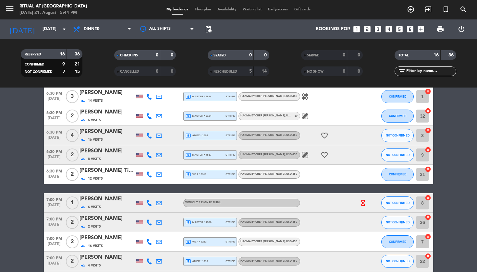
click at [279, 223] on span "HAŌMA by Chef [PERSON_NAME] , USD 450" at bounding box center [269, 222] width 57 height 3
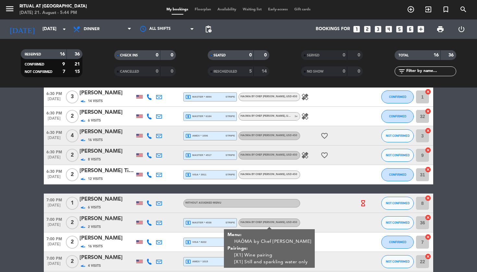
click at [342, 207] on div at bounding box center [329, 203] width 58 height 19
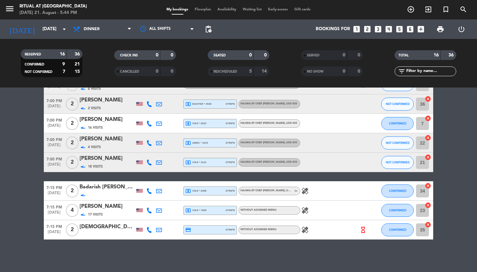
scroll to position [207, 0]
click at [266, 123] on span "HAŌMA by Chef [PERSON_NAME] , USD 450" at bounding box center [269, 123] width 57 height 3
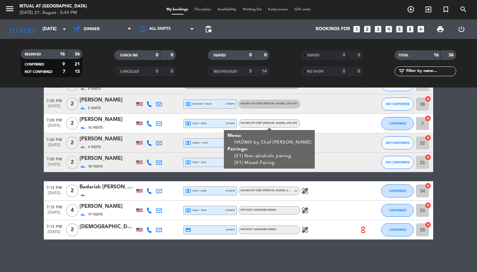
click at [266, 123] on span "HAŌMA by Chef [PERSON_NAME] , USD 450" at bounding box center [269, 123] width 57 height 3
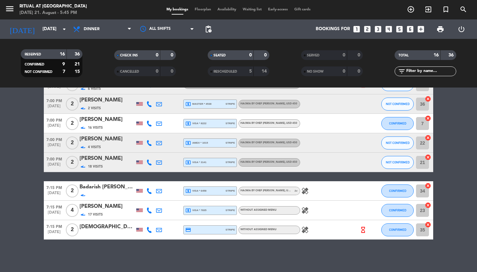
click at [255, 124] on span "HAŌMA by Chef [PERSON_NAME] , USD 450" at bounding box center [269, 123] width 57 height 3
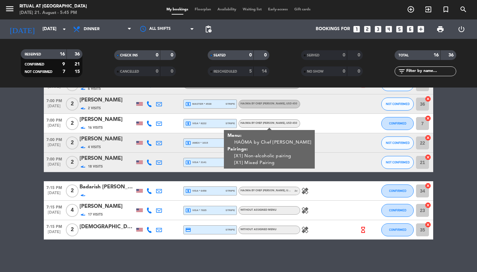
click at [255, 124] on span "HAŌMA by Chef [PERSON_NAME] , USD 450" at bounding box center [269, 123] width 57 height 3
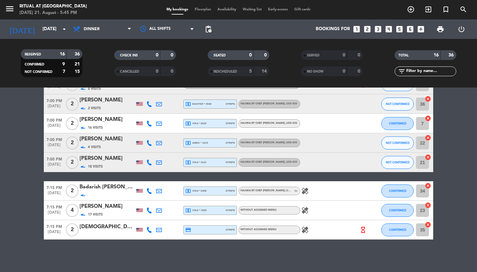
click at [271, 145] on div "HAŌMA by Chef [PERSON_NAME] , USD 450" at bounding box center [269, 143] width 57 height 4
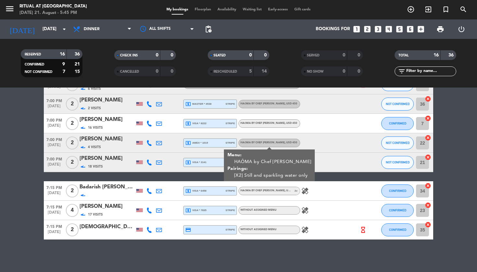
click at [271, 145] on div "HAŌMA by Chef [PERSON_NAME] , USD 450" at bounding box center [269, 143] width 57 height 4
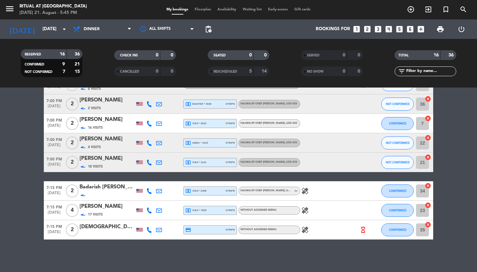
click at [259, 164] on span "HAŌMA by Chef [PERSON_NAME] , USD 450" at bounding box center [269, 162] width 57 height 3
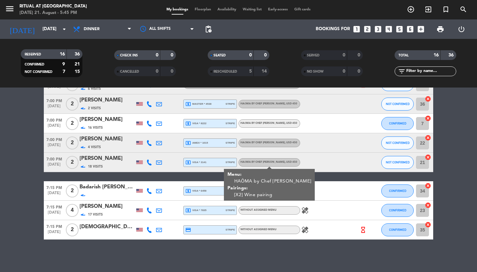
click at [259, 164] on span "HAŌMA by Chef [PERSON_NAME] , USD 450" at bounding box center [269, 162] width 57 height 3
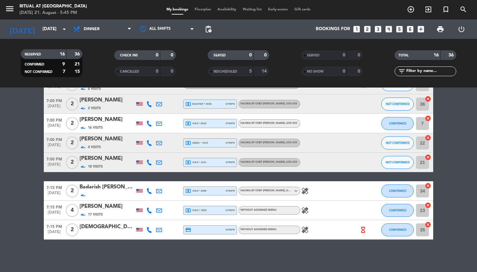
click at [253, 193] on div "HAŌMA by Chef [PERSON_NAME] , USD 450 2 v" at bounding box center [270, 191] width 62 height 8
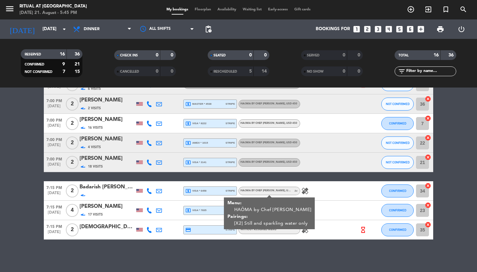
click at [255, 193] on div "HAŌMA by Chef [PERSON_NAME] , USD 450" at bounding box center [267, 191] width 52 height 4
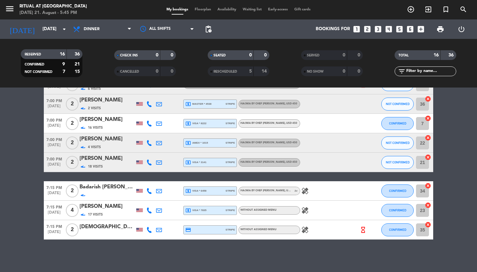
click at [255, 213] on div "Without assigned menu" at bounding box center [270, 210] width 62 height 8
click at [256, 213] on div "Without assigned menu" at bounding box center [270, 210] width 62 height 8
click at [257, 233] on div "Without assigned menu" at bounding box center [270, 230] width 62 height 8
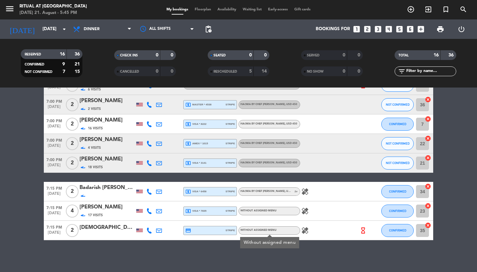
click at [259, 232] on div "Without assigned menu" at bounding box center [259, 231] width 36 height 4
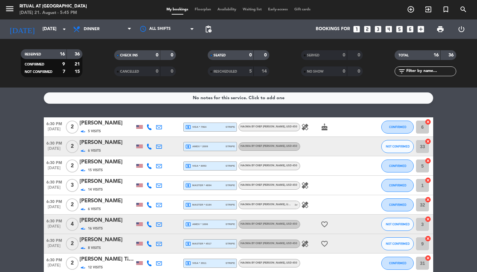
scroll to position [0, 0]
click at [107, 124] on div "[PERSON_NAME]" at bounding box center [107, 123] width 55 height 8
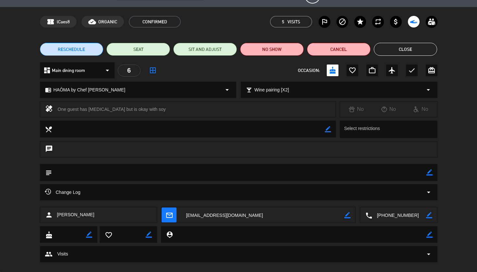
scroll to position [16, 0]
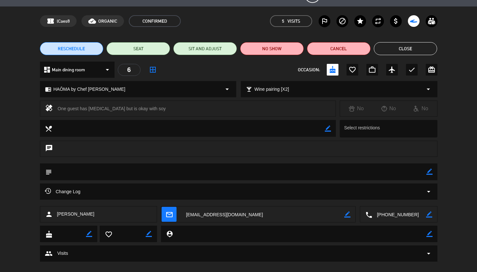
click at [408, 52] on button "Close" at bounding box center [406, 48] width 64 height 13
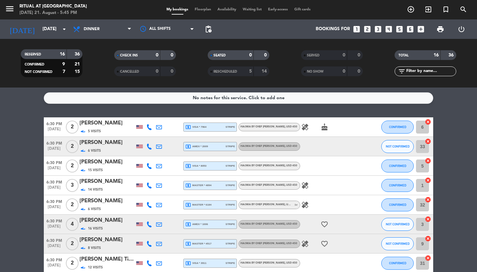
click at [106, 147] on div "6 Visits" at bounding box center [107, 150] width 55 height 7
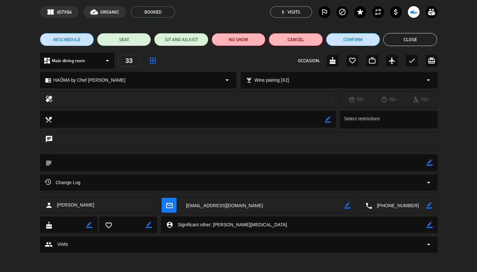
scroll to position [25, 0]
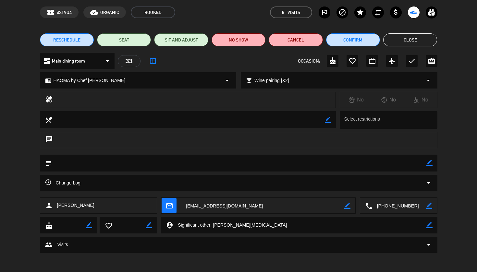
click at [412, 45] on button "Close" at bounding box center [410, 39] width 54 height 13
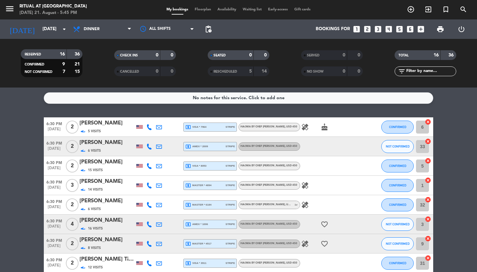
click at [109, 186] on div "[PERSON_NAME]" at bounding box center [107, 182] width 55 height 8
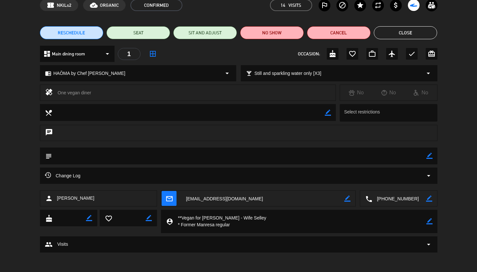
scroll to position [32, 0]
click at [416, 36] on button "Close" at bounding box center [406, 33] width 64 height 13
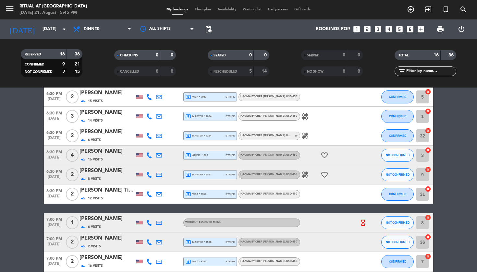
scroll to position [71, 0]
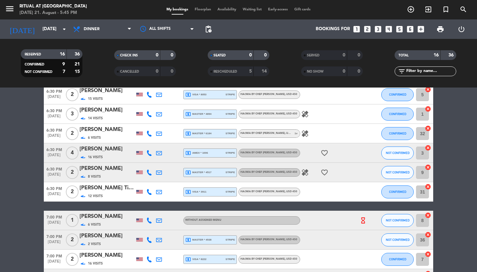
click at [106, 131] on div "[PERSON_NAME]" at bounding box center [107, 130] width 55 height 8
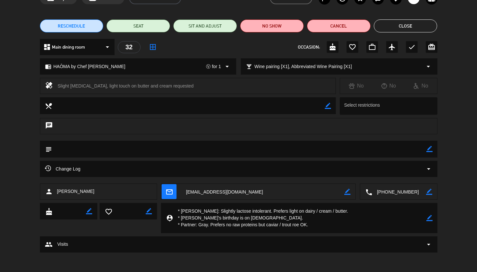
scroll to position [39, 0]
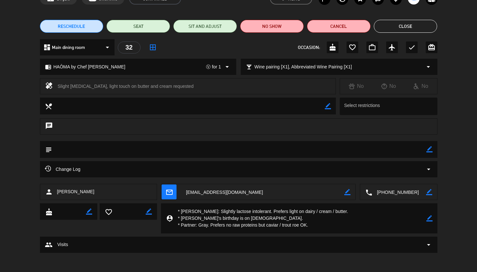
drag, startPoint x: 299, startPoint y: 228, endPoint x: 168, endPoint y: 214, distance: 131.3
click at [168, 214] on div "person_pin border_color" at bounding box center [299, 219] width 276 height 30
click at [403, 29] on button "Close" at bounding box center [406, 26] width 64 height 13
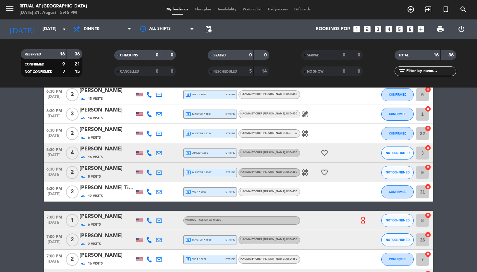
click at [272, 175] on div "HAŌMA by Chef [PERSON_NAME] , USD 450" at bounding box center [270, 172] width 62 height 8
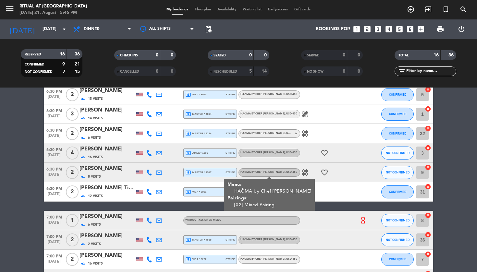
click at [105, 168] on div "[PERSON_NAME]" at bounding box center [107, 169] width 55 height 8
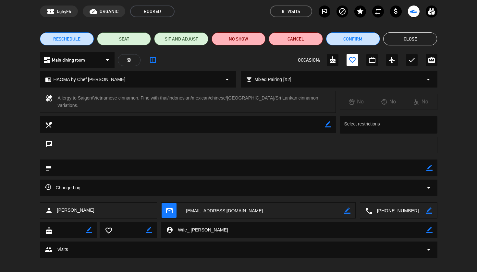
scroll to position [25, 0]
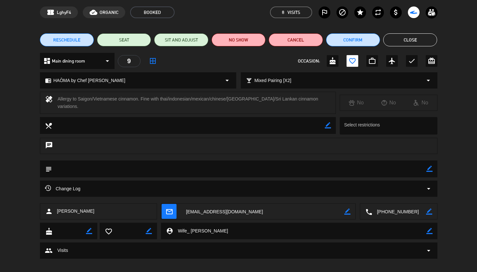
click at [416, 42] on button "Close" at bounding box center [410, 39] width 54 height 13
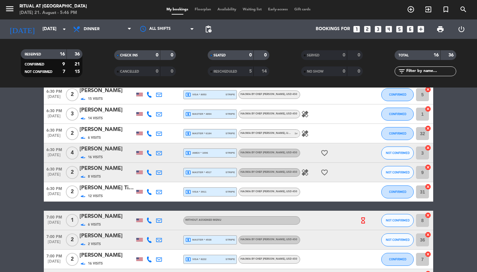
click at [104, 149] on div "[PERSON_NAME]" at bounding box center [107, 149] width 55 height 8
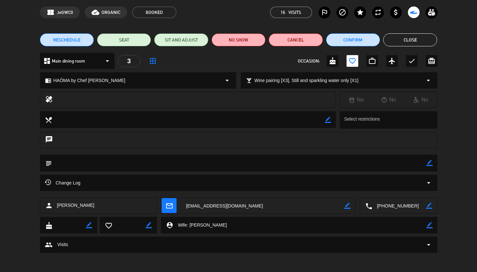
click at [422, 44] on button "Close" at bounding box center [410, 39] width 54 height 13
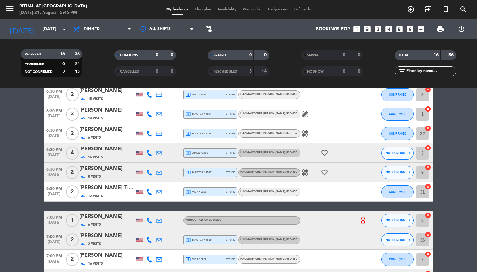
click at [104, 194] on div "12 Visits" at bounding box center [107, 196] width 55 height 7
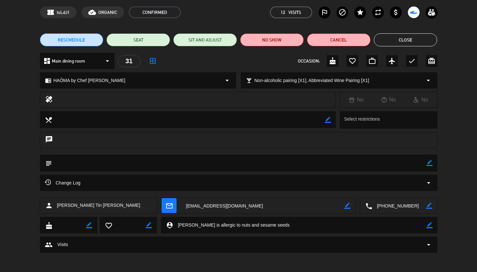
drag, startPoint x: 280, startPoint y: 225, endPoint x: 316, endPoint y: 169, distance: 65.8
click at [163, 223] on div "person_pin border_color" at bounding box center [299, 225] width 276 height 17
click at [408, 42] on button "Close" at bounding box center [406, 39] width 64 height 13
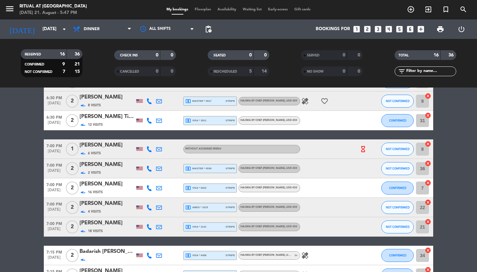
scroll to position [170, 0]
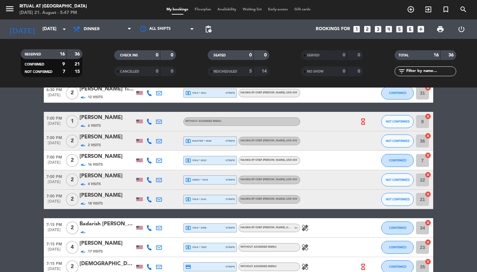
click at [96, 119] on div "[PERSON_NAME]" at bounding box center [107, 118] width 55 height 8
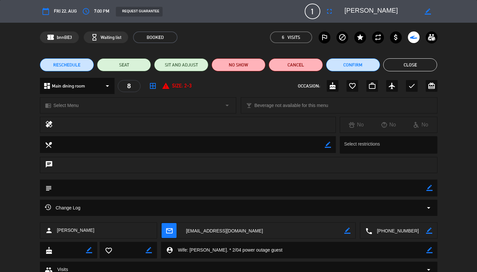
click at [399, 67] on button "Close" at bounding box center [410, 64] width 54 height 13
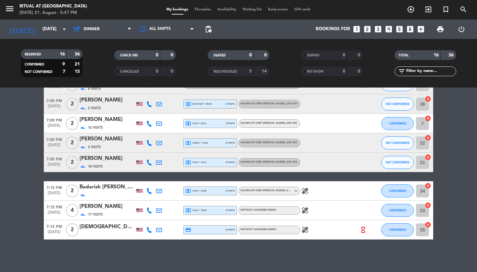
scroll to position [207, 0]
click at [101, 101] on div "[PERSON_NAME]" at bounding box center [107, 100] width 55 height 8
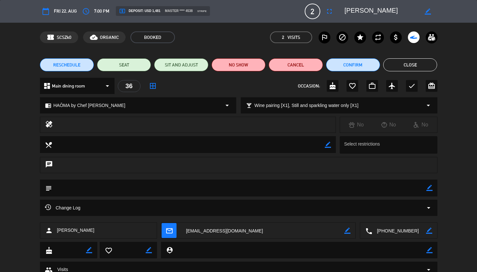
click at [424, 70] on button "Close" at bounding box center [410, 64] width 54 height 13
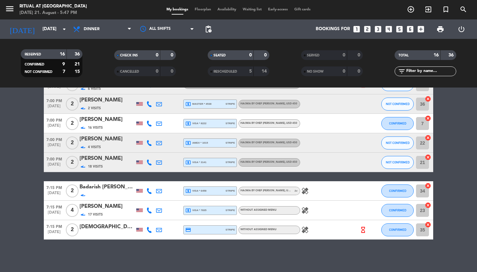
click at [103, 143] on div "[PERSON_NAME]" at bounding box center [107, 139] width 55 height 8
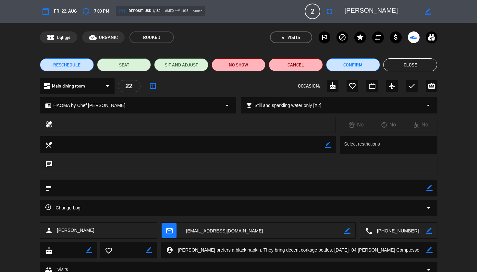
click at [411, 64] on button "Close" at bounding box center [410, 64] width 54 height 13
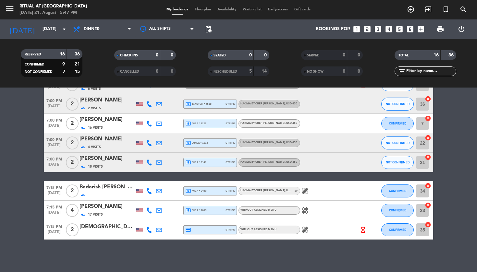
click at [107, 161] on div "[PERSON_NAME]" at bounding box center [107, 159] width 55 height 8
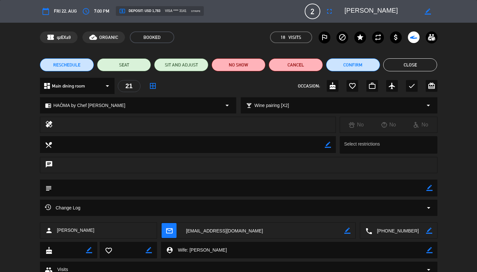
click at [412, 64] on button "Close" at bounding box center [410, 64] width 54 height 13
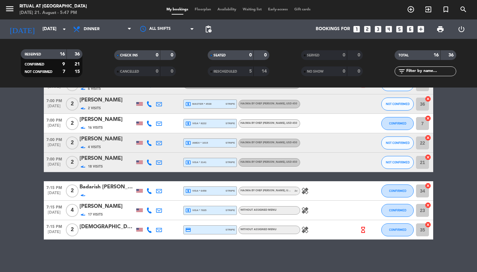
click at [99, 192] on div at bounding box center [107, 195] width 55 height 7
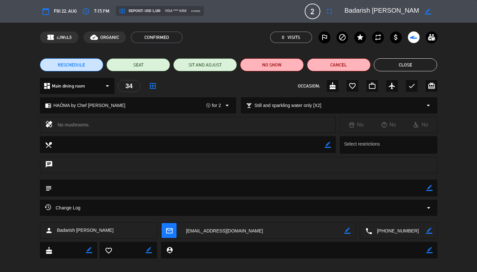
click at [410, 68] on button "Close" at bounding box center [406, 64] width 64 height 13
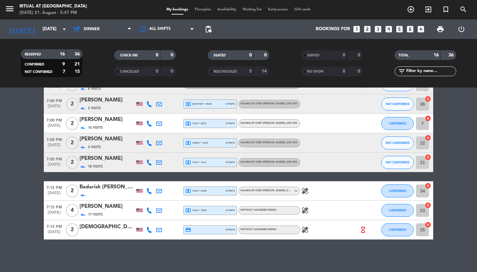
click at [106, 213] on div "17 Visits" at bounding box center [107, 214] width 55 height 7
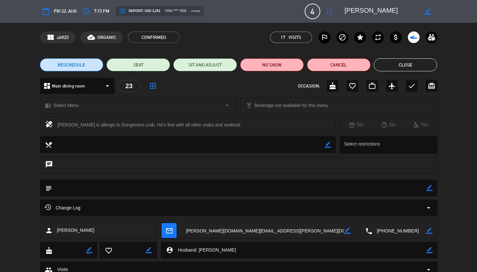
click at [414, 67] on button "Close" at bounding box center [406, 64] width 64 height 13
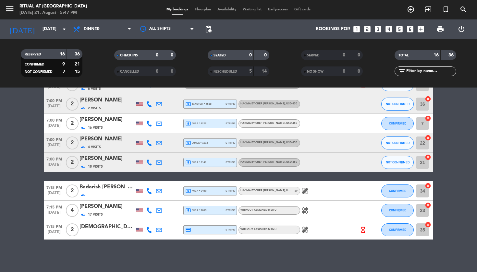
click at [304, 232] on icon "healing" at bounding box center [305, 230] width 8 height 8
click at [326, 250] on div "No notes for this service. Click to add one 6:30 PM [DATE] 2 [PERSON_NAME] 5 Vi…" at bounding box center [238, 180] width 477 height 185
click at [60, 30] on icon "arrow_drop_down" at bounding box center [64, 29] width 8 height 8
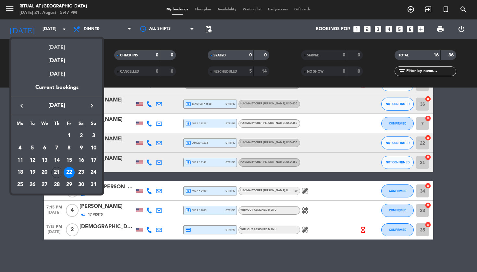
click at [54, 44] on div "[DATE]" at bounding box center [56, 45] width 91 height 13
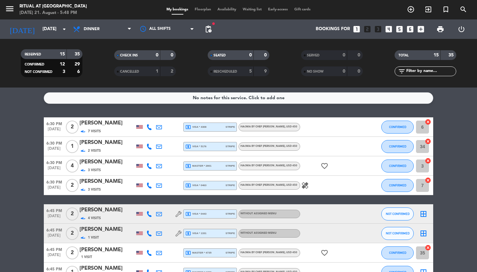
scroll to position [0, 0]
click at [67, 31] on icon "arrow_drop_down" at bounding box center [64, 29] width 8 height 8
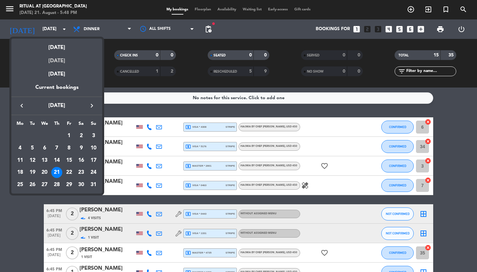
drag, startPoint x: 65, startPoint y: 65, endPoint x: 68, endPoint y: 58, distance: 7.6
click at [68, 58] on div "next week this week previous week same week of previous year [DATE] [DATE] [DAT…" at bounding box center [56, 77] width 91 height 77
click at [68, 61] on div "[DATE]" at bounding box center [56, 58] width 91 height 13
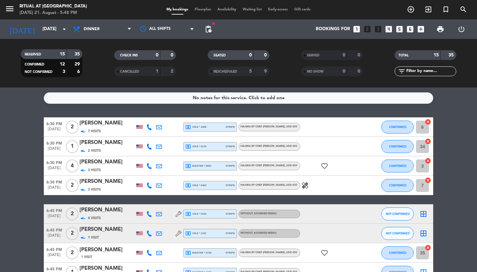
type input "[DATE]"
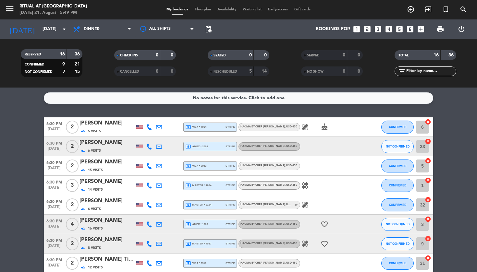
click at [121, 163] on div "[PERSON_NAME]" at bounding box center [107, 162] width 55 height 8
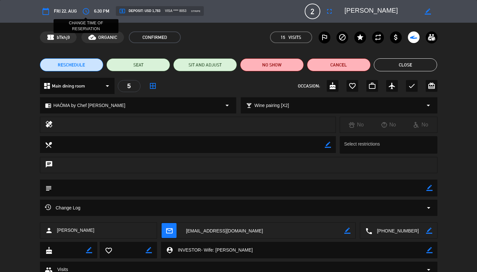
click at [84, 13] on icon "access_time" at bounding box center [86, 11] width 8 height 8
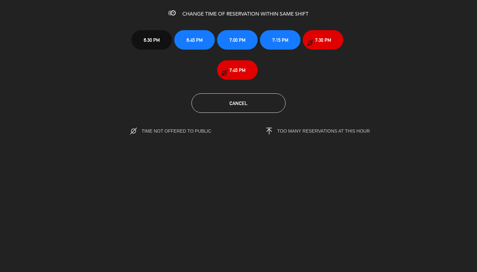
click at [196, 41] on span "6:45 PM" at bounding box center [195, 39] width 16 height 7
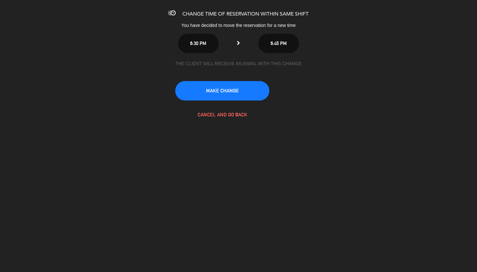
click at [227, 92] on button "MAKE CHANGE" at bounding box center [222, 90] width 94 height 19
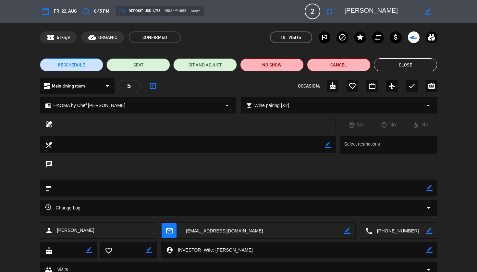
click at [399, 61] on button "Close" at bounding box center [406, 64] width 64 height 13
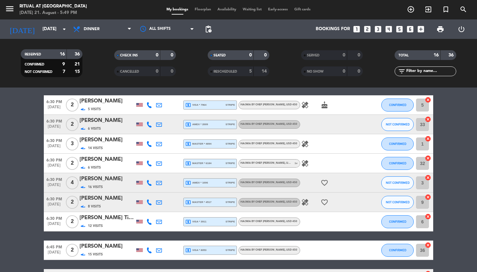
scroll to position [29, 0]
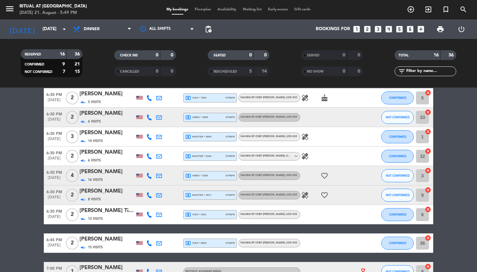
click at [110, 170] on div "[PERSON_NAME]" at bounding box center [107, 172] width 55 height 8
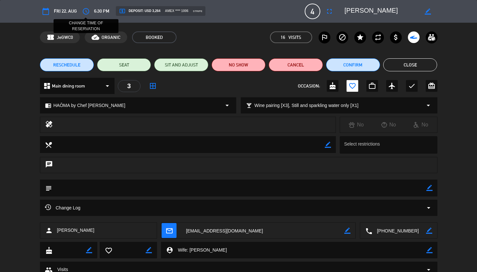
click at [86, 9] on icon "access_time" at bounding box center [86, 11] width 8 height 8
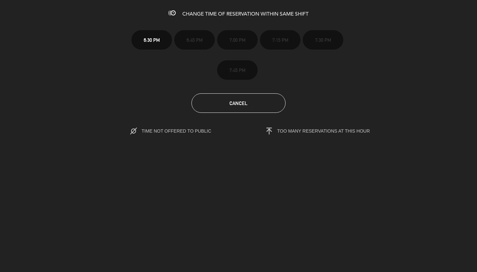
click at [235, 96] on button "Cancel" at bounding box center [239, 102] width 94 height 19
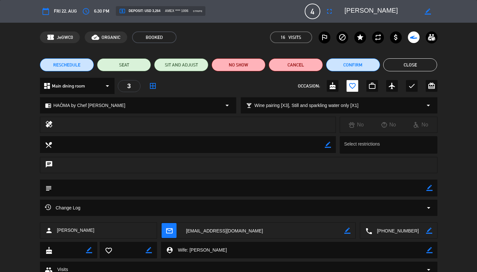
click at [60, 65] on span "RESCHEDULE" at bounding box center [66, 65] width 27 height 7
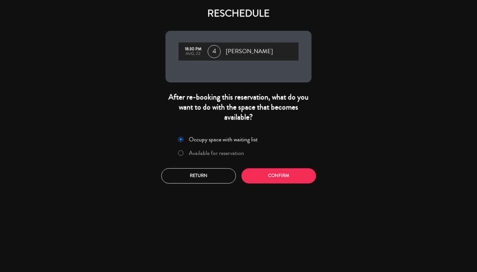
click at [229, 152] on label "Available for reservation" at bounding box center [216, 153] width 55 height 6
click at [274, 173] on button "Confirm" at bounding box center [279, 175] width 75 height 15
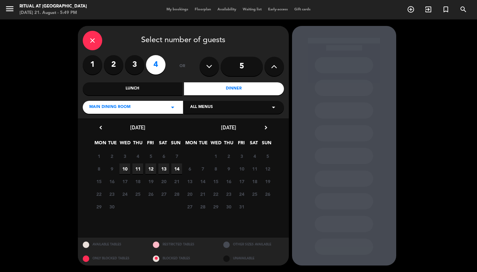
click at [102, 129] on icon "chevron_left" at bounding box center [100, 127] width 7 height 7
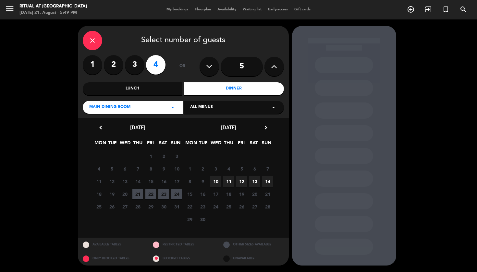
click at [149, 194] on span "22" at bounding box center [150, 194] width 11 height 11
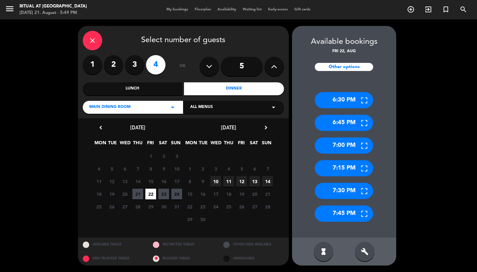
click at [338, 122] on div "6:45 PM" at bounding box center [344, 123] width 58 height 16
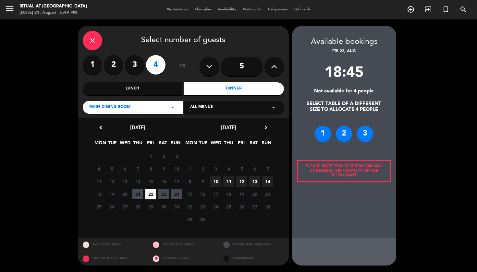
click at [321, 138] on div "1" at bounding box center [323, 134] width 16 height 16
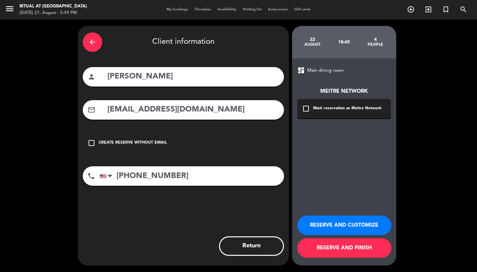
click at [338, 252] on button "RESERVE AND FINISH" at bounding box center [344, 248] width 94 height 19
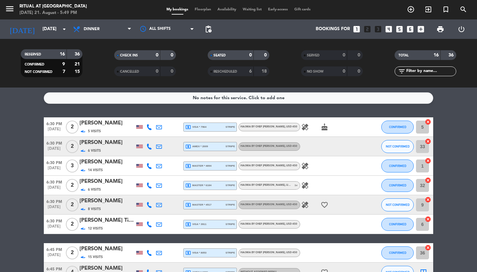
drag, startPoint x: 193, startPoint y: 5, endPoint x: 199, endPoint y: 8, distance: 7.4
click at [192, 5] on div "menu Ritual at [GEOGRAPHIC_DATA] [DATE] 21. August - 5:49 PM My bookings Floorp…" at bounding box center [238, 9] width 477 height 19
click at [201, 8] on span "Floorplan" at bounding box center [203, 10] width 23 height 4
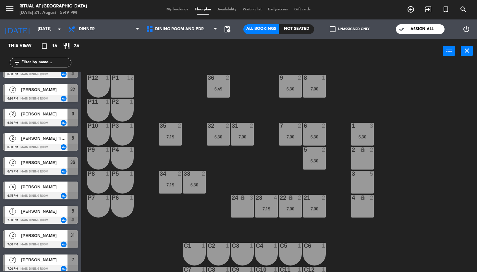
scroll to position [67, 0]
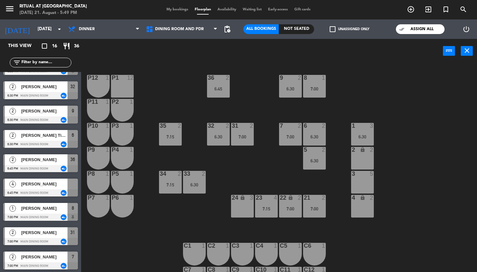
click at [40, 187] on span "[PERSON_NAME]" at bounding box center [44, 184] width 46 height 7
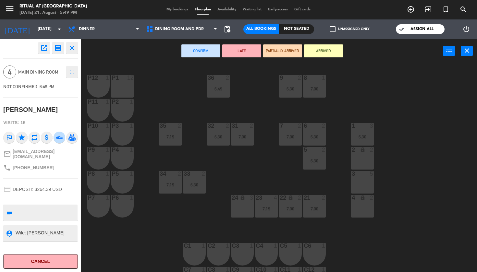
scroll to position [0, 0]
click at [367, 186] on div "3 5" at bounding box center [362, 182] width 23 height 23
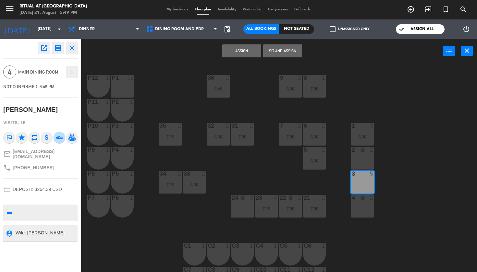
click at [251, 53] on button "Assign" at bounding box center [241, 50] width 39 height 13
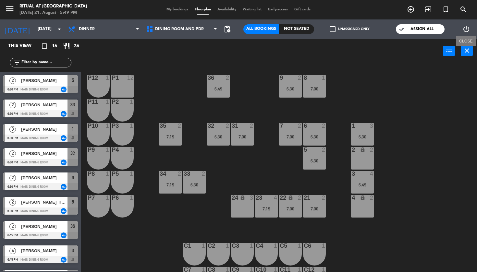
click at [467, 55] on button "close" at bounding box center [467, 51] width 12 height 10
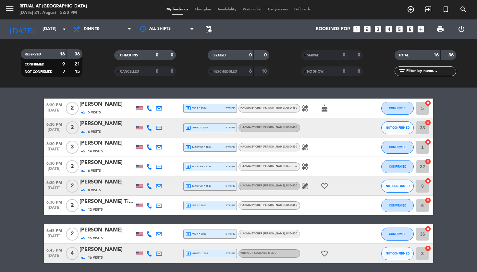
scroll to position [15, 0]
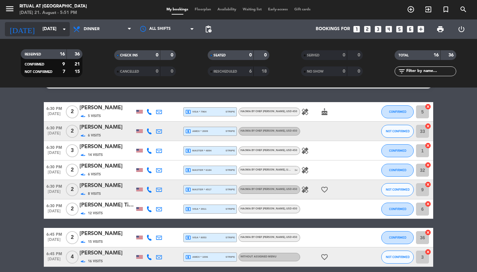
click at [44, 30] on input "[DATE]" at bounding box center [68, 29] width 58 height 12
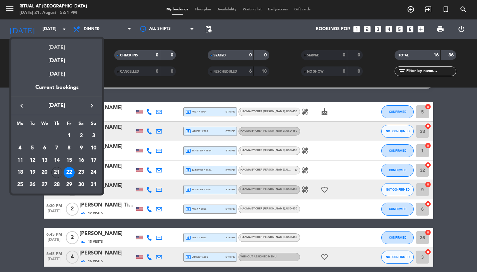
click at [60, 47] on div "[DATE]" at bounding box center [56, 45] width 91 height 13
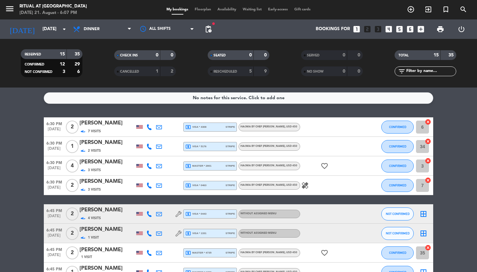
scroll to position [0, 0]
click at [56, 28] on input "[DATE]" at bounding box center [68, 29] width 58 height 12
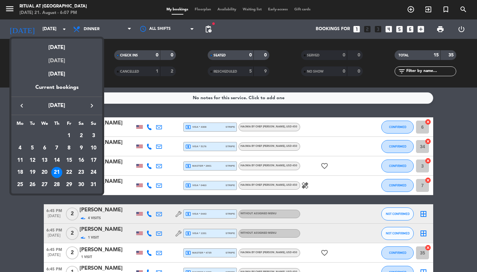
click at [66, 62] on div "[DATE]" at bounding box center [56, 58] width 91 height 13
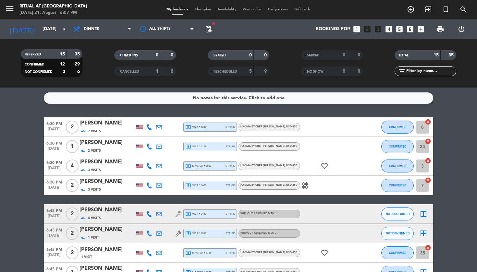
type input "[DATE]"
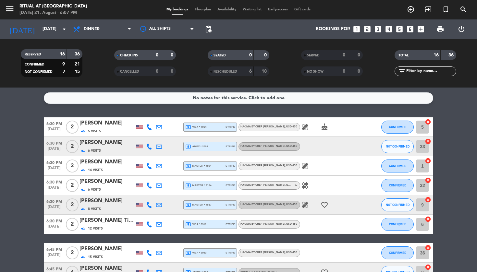
click at [104, 121] on div "[PERSON_NAME]" at bounding box center [107, 123] width 55 height 8
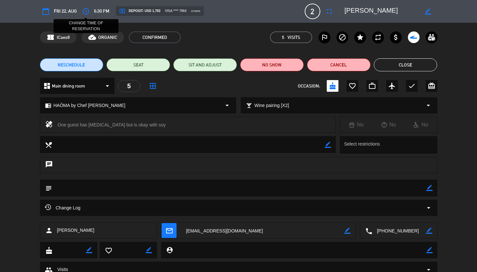
click at [88, 12] on icon "access_time" at bounding box center [86, 11] width 8 height 8
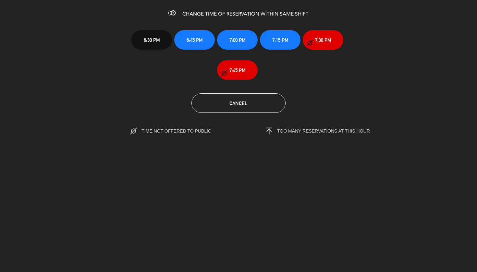
click at [201, 42] on span "6:45 PM" at bounding box center [195, 39] width 16 height 7
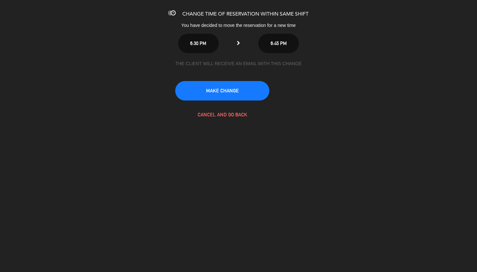
click at [226, 94] on button "MAKE CHANGE" at bounding box center [222, 90] width 94 height 19
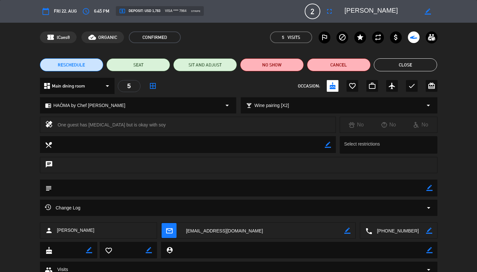
click at [409, 68] on button "Close" at bounding box center [406, 64] width 64 height 13
